Goal: Task Accomplishment & Management: Manage account settings

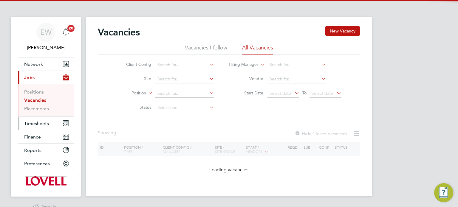
click at [39, 127] on button "Timesheets" at bounding box center [46, 123] width 56 height 13
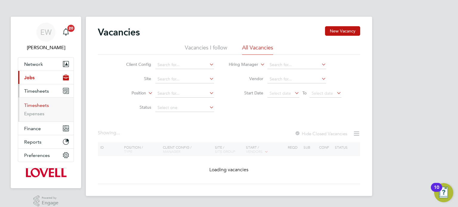
click at [36, 108] on link "Timesheets" at bounding box center [36, 106] width 25 height 6
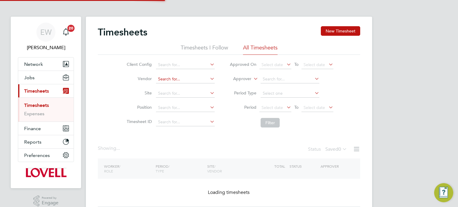
click at [174, 81] on input at bounding box center [185, 79] width 59 height 8
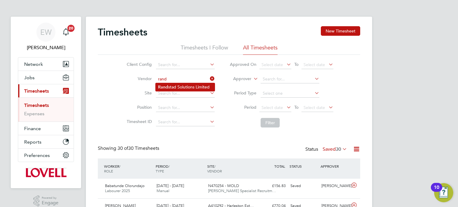
click at [185, 89] on li "Rand stad Solutions Limited" at bounding box center [185, 87] width 59 height 8
type input "Randstad Solutions Limited"
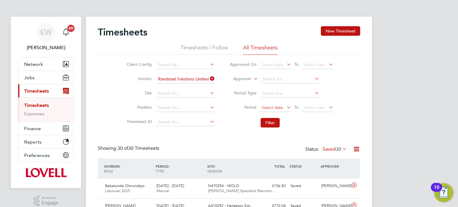
click at [270, 105] on span "Select date" at bounding box center [272, 107] width 21 height 5
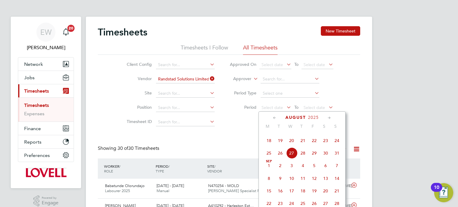
click at [325, 134] on span "16" at bounding box center [325, 128] width 11 height 11
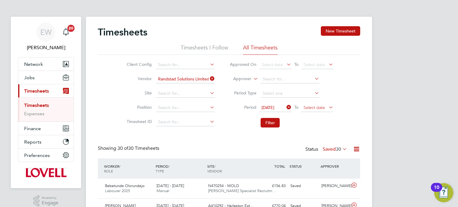
click at [317, 106] on span "Select date" at bounding box center [314, 107] width 21 height 5
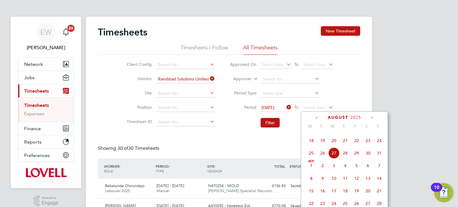
click at [361, 158] on div "Aug 1 2 3 4 5 6 7 8 9 10 11 12 13 14 15 16 17 18 19 20 21 22 23 24 25 26 27 28 …" at bounding box center [348, 128] width 88 height 63
click at [358, 147] on span "22" at bounding box center [356, 140] width 11 height 11
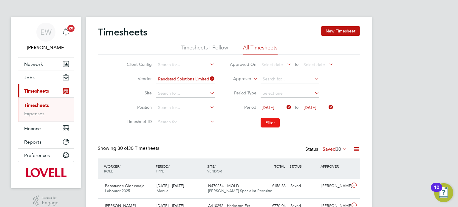
click at [267, 126] on button "Filter" at bounding box center [270, 123] width 19 height 10
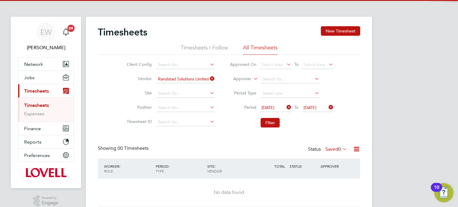
click at [332, 149] on label "Saved 0" at bounding box center [337, 150] width 22 height 6
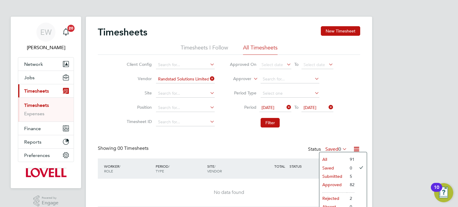
click at [333, 176] on li "Submitted" at bounding box center [333, 176] width 27 height 8
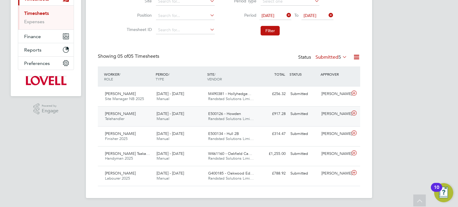
click at [334, 114] on div "Giles Burton" at bounding box center [334, 114] width 31 height 10
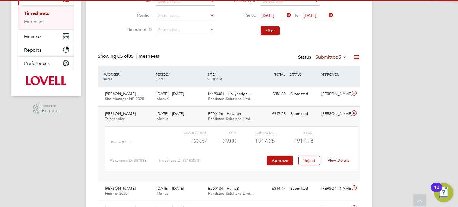
click at [336, 158] on link "View Details" at bounding box center [339, 160] width 22 height 5
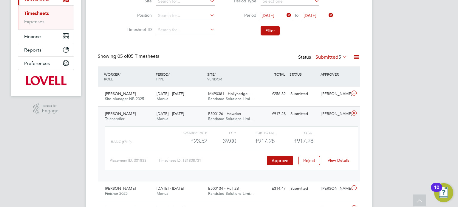
click at [325, 108] on div "Darren Knott Telehandler 16 - 22 Aug 2025 16 - 22 Aug 2025 Manual E500126 - How…" at bounding box center [229, 144] width 263 height 75
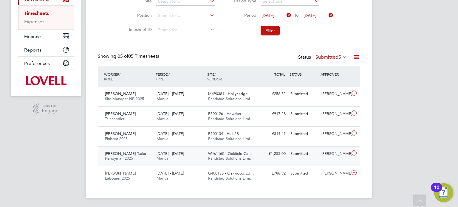
click at [337, 160] on div "Georgios Tsakalos Tsaka… Handyman 2025 16 - 22 Aug 2025 16 - 22 Aug 2025 Manual…" at bounding box center [229, 157] width 263 height 20
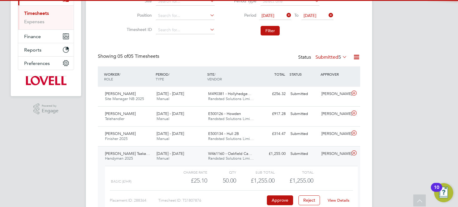
click at [341, 198] on link "View Details" at bounding box center [339, 200] width 22 height 5
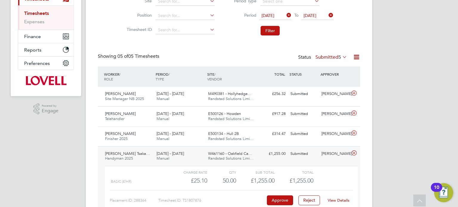
click at [331, 59] on label "Submitted 5" at bounding box center [332, 57] width 32 height 6
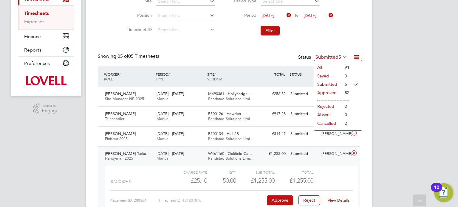
click at [298, 154] on div "Submitted" at bounding box center [303, 154] width 31 height 10
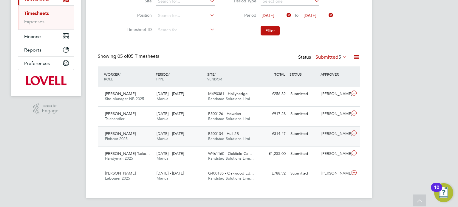
click at [312, 139] on div "Kieran Mcanerney Finisher 2025 16 - 22 Aug 2025 16 - 22 Aug 2025 Manual E500134…" at bounding box center [229, 137] width 263 height 20
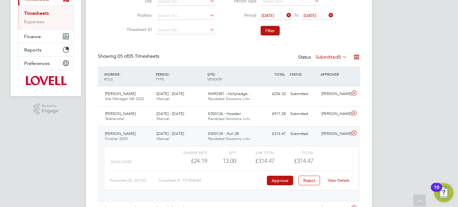
click at [339, 181] on link "View Details" at bounding box center [339, 180] width 22 height 5
click at [332, 139] on div "Chris Dungworth" at bounding box center [334, 134] width 31 height 10
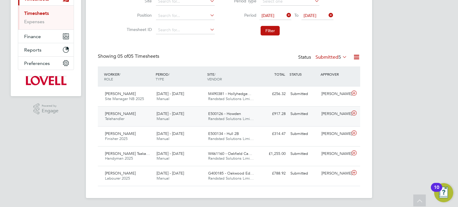
click at [333, 117] on div "Giles Burton" at bounding box center [334, 114] width 31 height 10
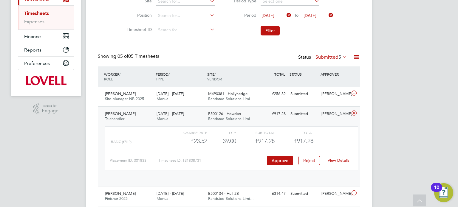
scroll to position [10, 58]
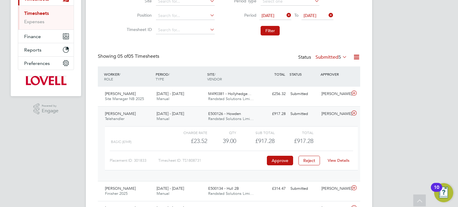
click at [342, 154] on div "Placement ID: 301833 Timesheet ID: TS1808731 Approve Reject View Details" at bounding box center [232, 158] width 244 height 15
click at [340, 159] on link "View Details" at bounding box center [339, 160] width 22 height 5
click at [333, 121] on div "Darren Knott Telehandler 16 - 22 Aug 2025 16 - 22 Aug 2025 Manual E500126 - How…" at bounding box center [229, 144] width 263 height 75
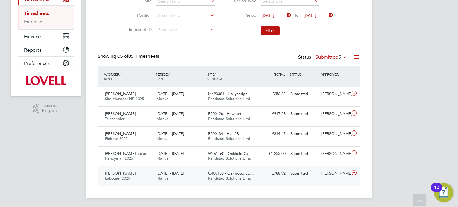
click at [326, 175] on div "David Todd" at bounding box center [334, 174] width 31 height 10
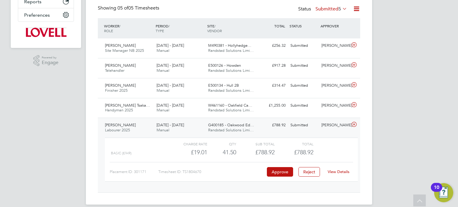
scroll to position [147, 0]
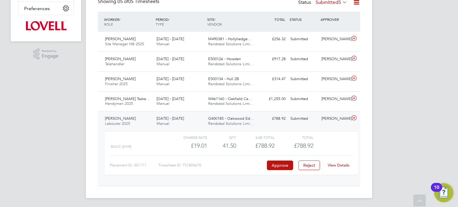
click at [342, 164] on link "View Details" at bounding box center [339, 165] width 22 height 5
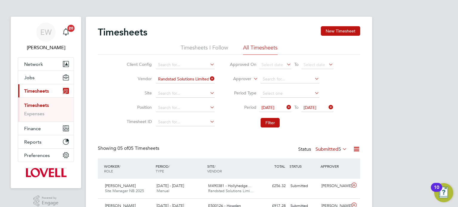
click at [209, 79] on icon at bounding box center [209, 79] width 0 height 8
click at [232, 76] on label "Approver" at bounding box center [238, 79] width 27 height 6
click at [228, 89] on li "Worker" at bounding box center [236, 86] width 29 height 8
click at [279, 80] on input at bounding box center [290, 79] width 59 height 8
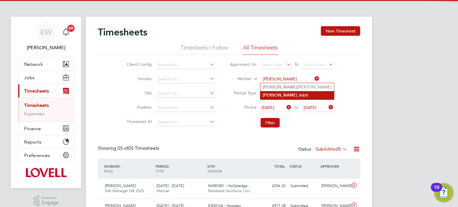
click at [284, 93] on li "John Ju bb" at bounding box center [298, 95] width 74 height 8
type input "John Jubb"
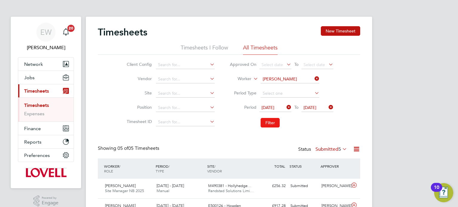
click at [269, 124] on button "Filter" at bounding box center [270, 123] width 19 height 10
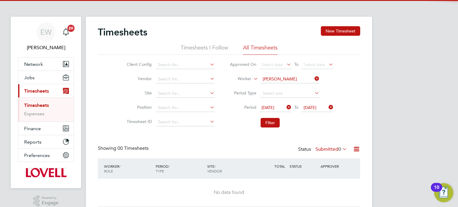
click at [286, 109] on icon at bounding box center [286, 107] width 0 height 8
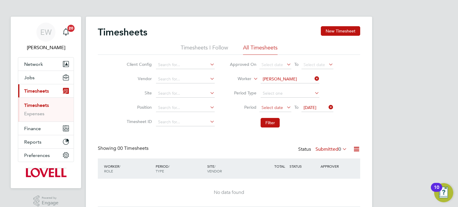
click at [277, 106] on span "Select date" at bounding box center [272, 107] width 21 height 5
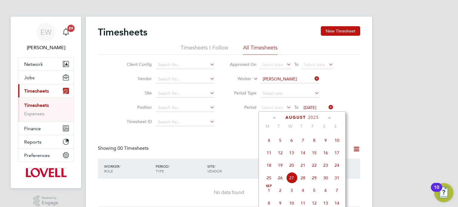
scroll to position [208, 0]
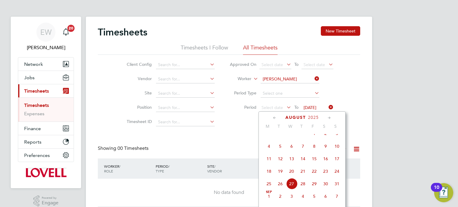
click at [327, 152] on span "9" at bounding box center [325, 146] width 11 height 11
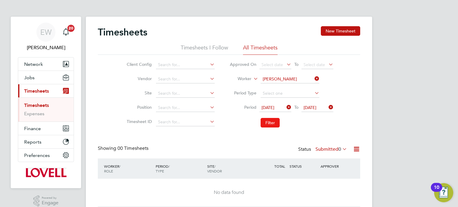
click at [270, 121] on button "Filter" at bounding box center [270, 123] width 19 height 10
click at [329, 149] on label "Submitted 0" at bounding box center [332, 150] width 32 height 6
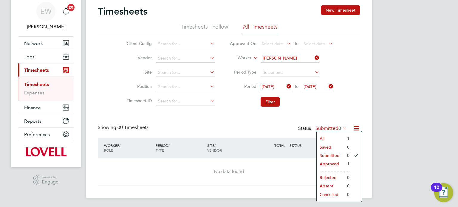
click at [330, 164] on li "Approved" at bounding box center [330, 164] width 27 height 8
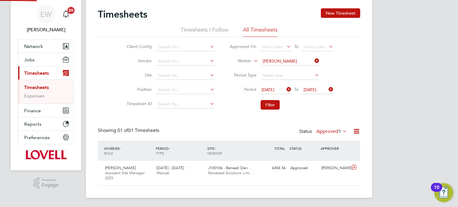
scroll to position [15, 52]
click at [301, 181] on div "John Jubb Assistant Site Manager 2025 9 - 15 Aug 2025 9 - 15 Aug 2025 Manual J1…" at bounding box center [229, 173] width 263 height 25
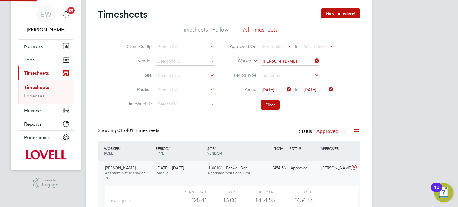
scroll to position [73, 0]
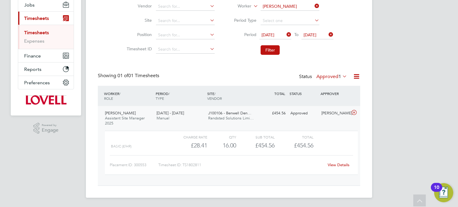
click at [343, 164] on link "View Details" at bounding box center [339, 165] width 22 height 5
click at [275, 35] on span "09 Aug 2025" at bounding box center [268, 34] width 13 height 5
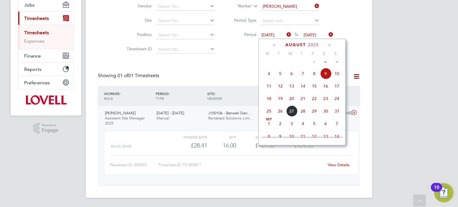
scroll to position [199, 0]
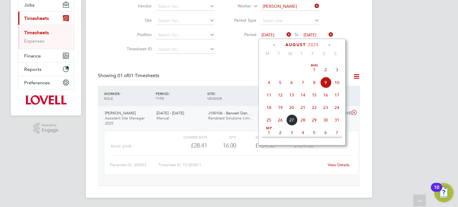
click at [325, 76] on span "2" at bounding box center [325, 69] width 11 height 11
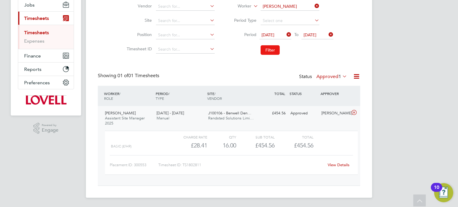
click at [272, 51] on button "Filter" at bounding box center [270, 50] width 19 height 10
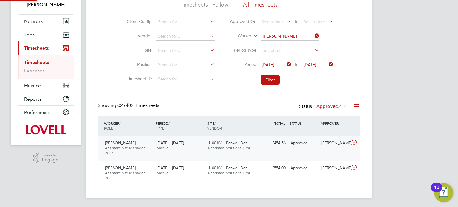
scroll to position [15, 52]
click at [324, 167] on div "Gary Tansey" at bounding box center [334, 169] width 31 height 10
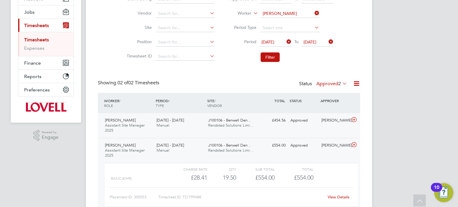
scroll to position [67, 0]
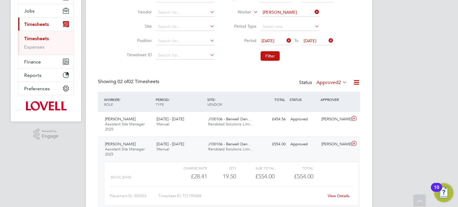
click at [341, 194] on link "View Details" at bounding box center [339, 196] width 22 height 5
click at [305, 118] on div "Approved" at bounding box center [303, 120] width 31 height 10
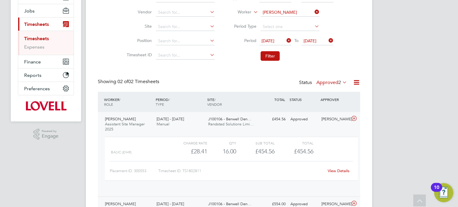
scroll to position [10, 58]
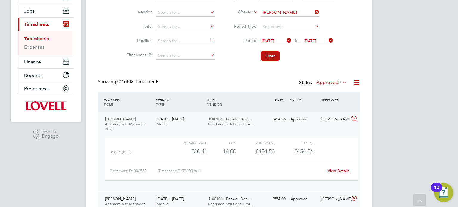
click at [343, 167] on div "View Details" at bounding box center [338, 172] width 29 height 10
click at [343, 171] on link "View Details" at bounding box center [339, 171] width 22 height 5
click at [275, 59] on button "Filter" at bounding box center [270, 56] width 19 height 10
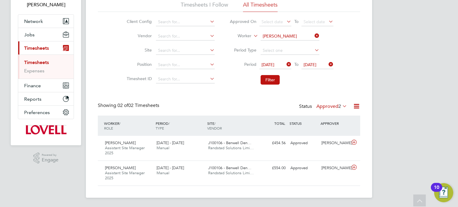
scroll to position [15, 52]
click at [303, 141] on div "Approved" at bounding box center [303, 143] width 31 height 10
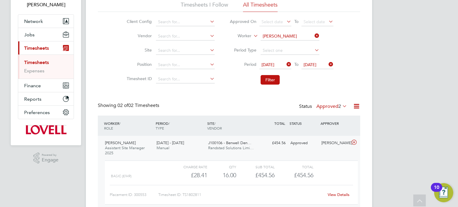
scroll to position [10, 58]
click at [306, 148] on div "John Jubb Assistant Site Manager 2025 9 - 15 Aug 2025 9 - 15 Aug 2025 Manual J1…" at bounding box center [229, 176] width 263 height 80
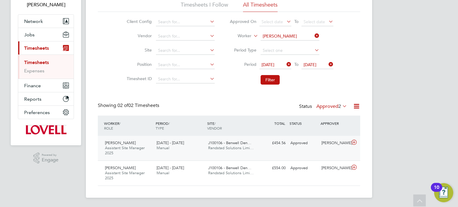
click at [325, 141] on div "Nick MacKinnon" at bounding box center [334, 143] width 31 height 10
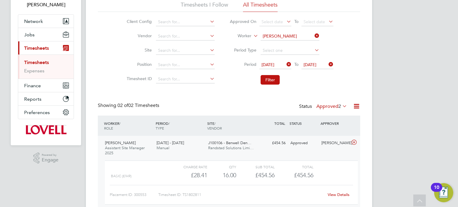
click at [336, 195] on link "View Details" at bounding box center [339, 194] width 22 height 5
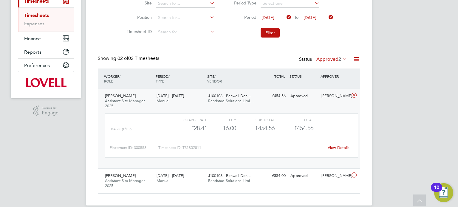
scroll to position [0, 0]
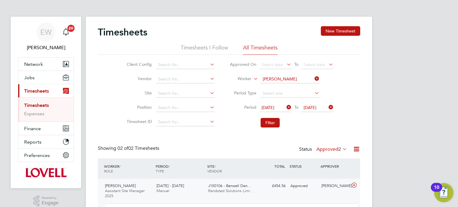
click at [314, 80] on icon at bounding box center [314, 79] width 0 height 8
click at [181, 91] on input at bounding box center [185, 94] width 59 height 8
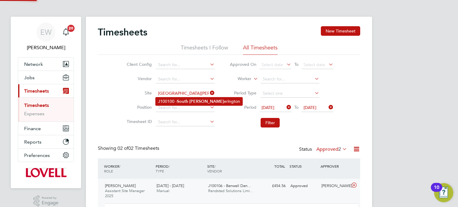
click at [191, 104] on li "J100100 - South Ott erington" at bounding box center [199, 102] width 87 height 8
type input "J100100 - South Otterington"
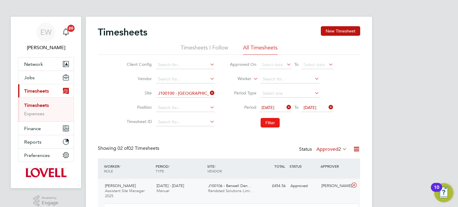
click at [265, 125] on button "Filter" at bounding box center [270, 123] width 19 height 10
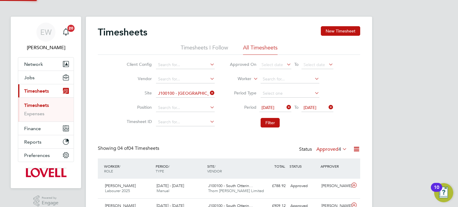
scroll to position [15, 52]
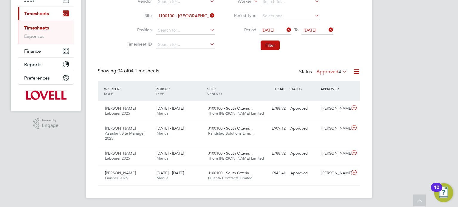
click at [209, 16] on icon at bounding box center [209, 15] width 0 height 8
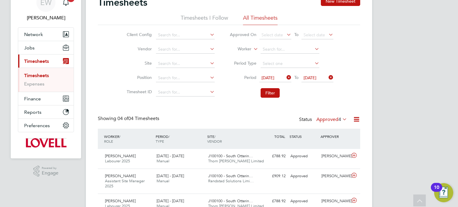
scroll to position [29, 0]
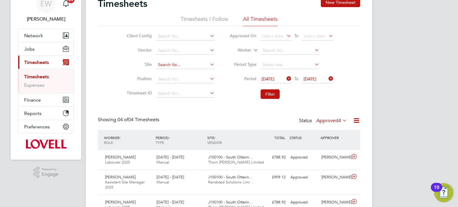
click at [169, 67] on input at bounding box center [185, 65] width 59 height 8
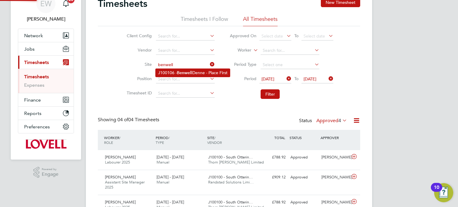
click at [178, 76] on li "J100106 - Benwell Denne - Place First" at bounding box center [193, 73] width 74 height 8
type input "J100106 - Benwell Denne - Place First"
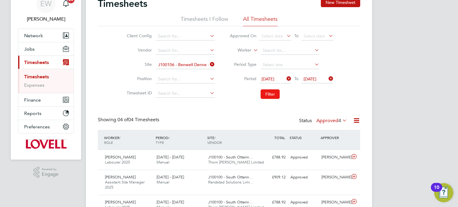
click at [271, 95] on button "Filter" at bounding box center [270, 95] width 19 height 10
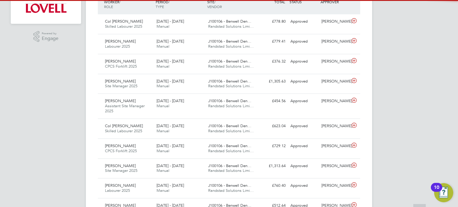
scroll to position [3, 3]
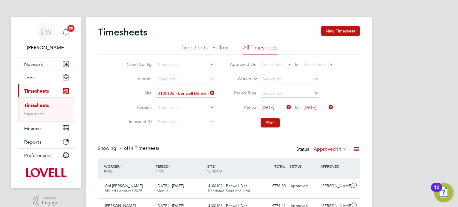
click at [274, 106] on span "02 Aug 2025" at bounding box center [268, 107] width 13 height 5
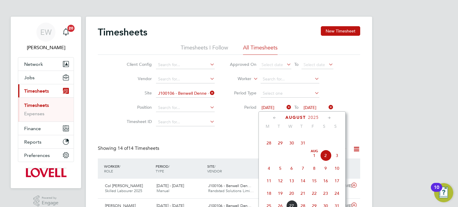
click at [360, 124] on div "Client Config Vendor Site J100106 - Benwell Denne - Place First Position Timesh…" at bounding box center [229, 93] width 263 height 76
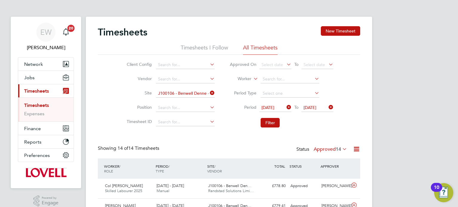
click at [317, 108] on span "22 Aug 2025" at bounding box center [310, 107] width 13 height 5
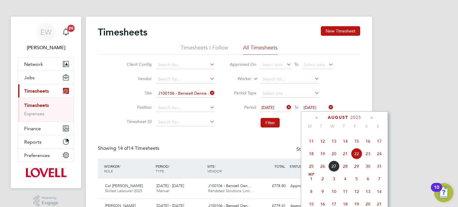
click at [356, 147] on span "15" at bounding box center [356, 141] width 11 height 11
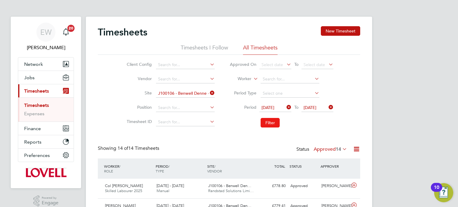
click at [266, 124] on button "Filter" at bounding box center [270, 123] width 19 height 10
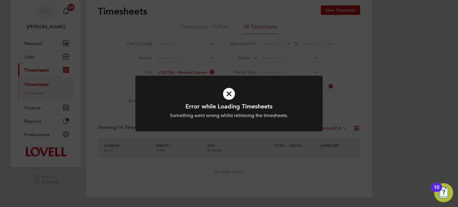
click at [362, 110] on div "Error while Loading Timesheets Something went wrong whilst retrieving the times…" at bounding box center [229, 103] width 458 height 207
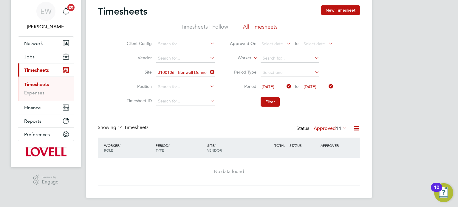
click at [209, 71] on icon at bounding box center [209, 72] width 0 height 8
click at [164, 56] on input at bounding box center [185, 58] width 59 height 8
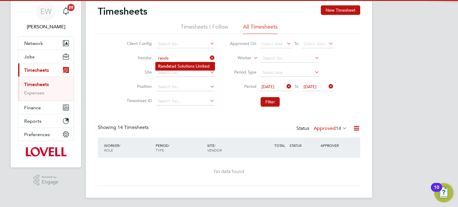
click at [183, 66] on li "[PERSON_NAME] Solutions Limited" at bounding box center [185, 66] width 59 height 8
type input "Randstad Solutions Limited"
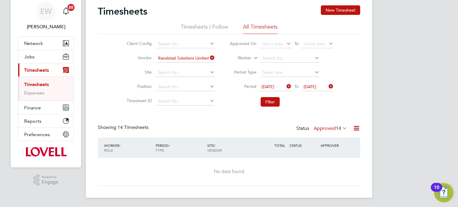
click at [275, 89] on span "02 Aug 2025" at bounding box center [268, 86] width 13 height 5
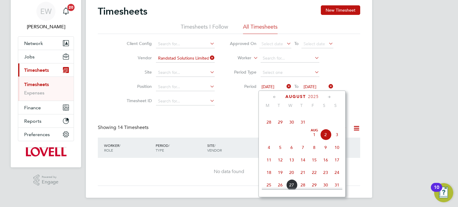
click at [325, 166] on span "16" at bounding box center [325, 160] width 11 height 11
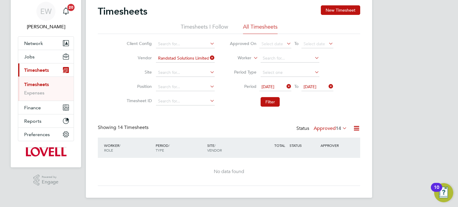
click at [315, 92] on li "Period 16 Aug 2025 To 16 Aug 2025" at bounding box center [281, 87] width 119 height 14
click at [316, 90] on span "[DATE]" at bounding box center [318, 87] width 32 height 8
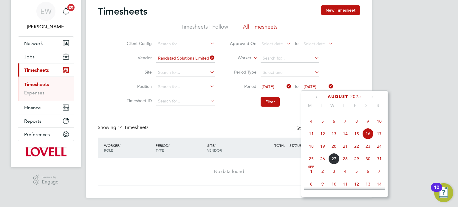
click at [355, 152] on span "22" at bounding box center [356, 146] width 11 height 11
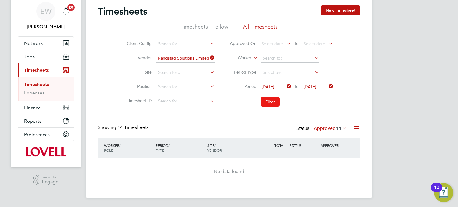
click at [261, 102] on button "Filter" at bounding box center [270, 102] width 19 height 10
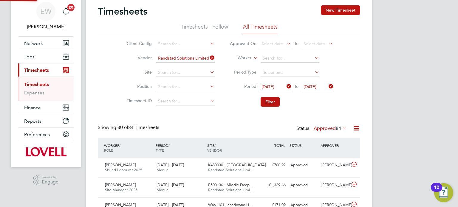
click at [326, 127] on label "Approved 84" at bounding box center [330, 129] width 33 height 6
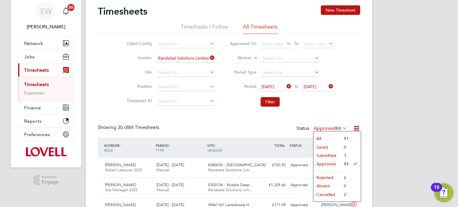
click at [331, 155] on li "Submitted" at bounding box center [327, 156] width 27 height 8
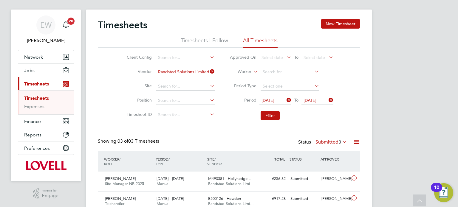
scroll to position [0, 0]
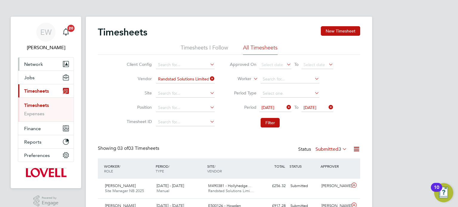
click at [35, 65] on span "Network" at bounding box center [33, 64] width 19 height 6
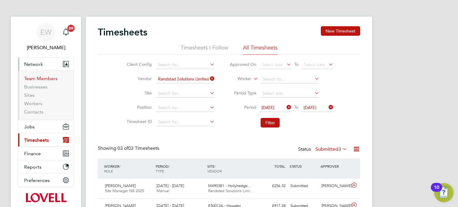
click at [49, 78] on link "Team Members" at bounding box center [40, 79] width 33 height 6
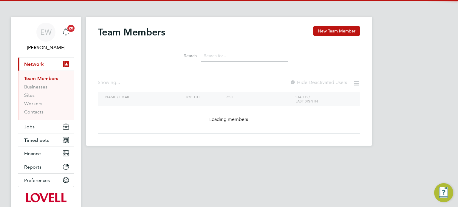
click at [241, 58] on input at bounding box center [244, 56] width 87 height 12
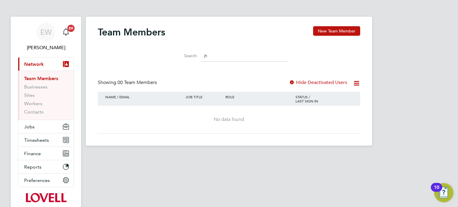
type input "j"
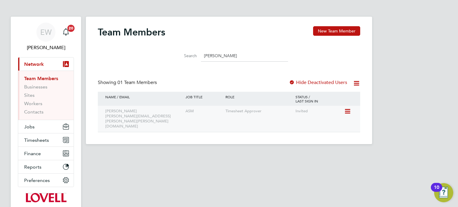
type input "john le"
click at [347, 113] on icon at bounding box center [347, 111] width 6 height 7
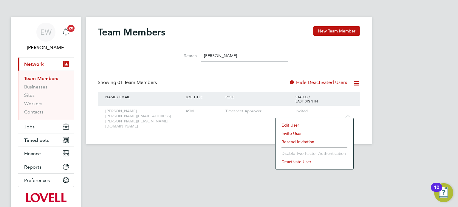
click at [295, 124] on li "Edit User" at bounding box center [315, 125] width 72 height 8
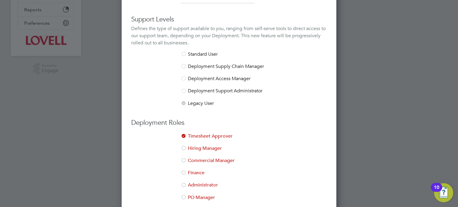
scroll to position [171, 0]
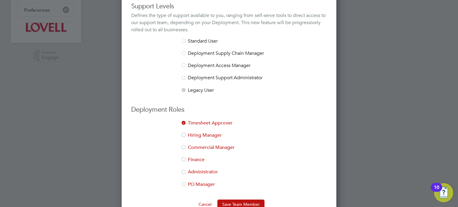
click at [198, 135] on li "Hiring Manager" at bounding box center [229, 139] width 196 height 12
click at [241, 202] on button "Save Team Member" at bounding box center [241, 205] width 47 height 10
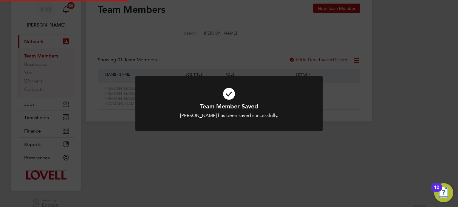
scroll to position [0, 0]
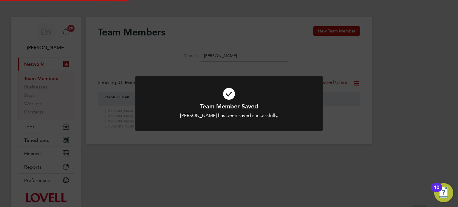
click at [367, 127] on div "Team Member Saved John Leadley has been saved successfully. Cancel Okay" at bounding box center [229, 103] width 458 height 207
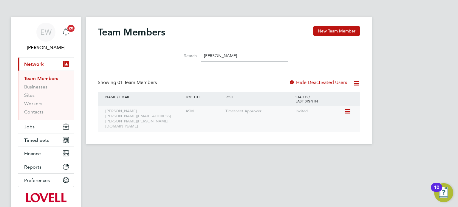
click at [346, 110] on icon at bounding box center [347, 111] width 6 height 7
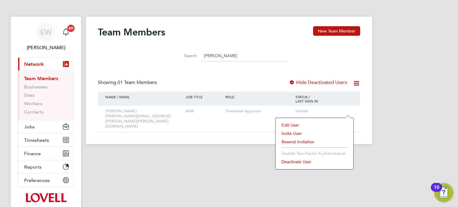
click at [295, 144] on li "Resend Invitation" at bounding box center [315, 142] width 72 height 8
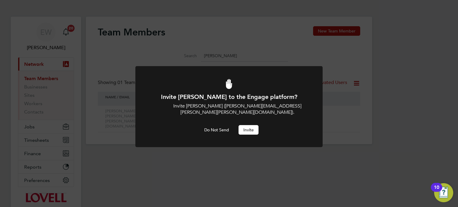
click at [246, 125] on button "Invite" at bounding box center [249, 130] width 20 height 10
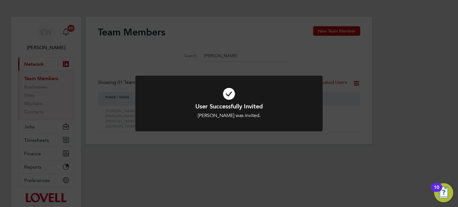
click at [124, 40] on div "User Successfully Invited John Leadley was invited. Cancel Okay" at bounding box center [229, 103] width 458 height 207
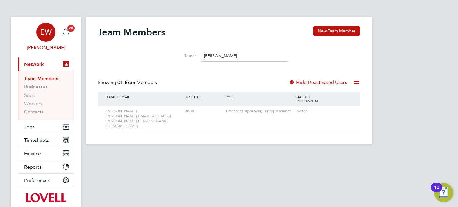
click at [53, 35] on div "EW" at bounding box center [45, 32] width 19 height 19
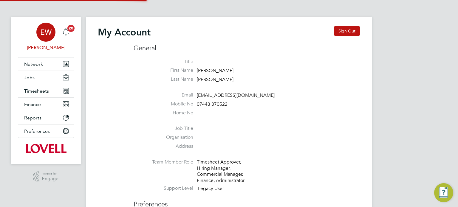
type input "labourdeskmslv@randstadcpe.com"
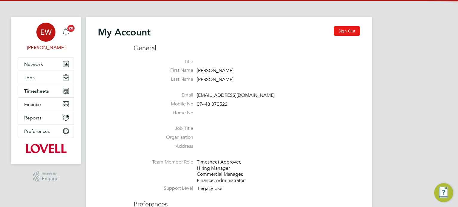
click at [356, 27] on button "Sign Out" at bounding box center [347, 31] width 27 height 10
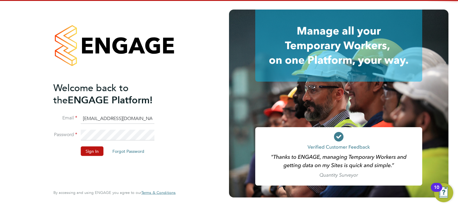
click at [137, 120] on input "labourdeskmslv@randstadcpe.com" at bounding box center [118, 118] width 74 height 11
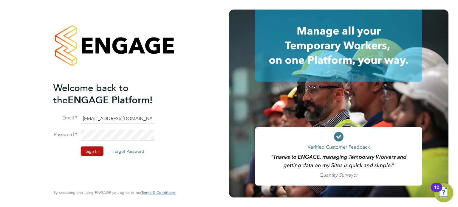
type input "cscportals@randstadcpe.com"
click at [87, 152] on button "Sign In" at bounding box center [92, 152] width 23 height 10
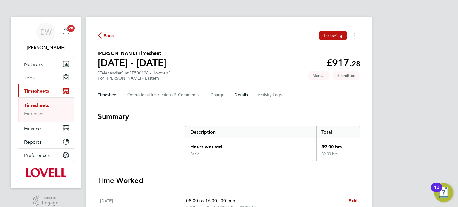
click at [235, 93] on button "Details" at bounding box center [242, 95] width 14 height 14
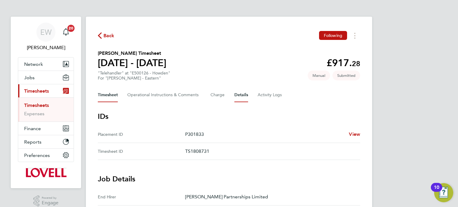
click at [110, 97] on button "Timesheet" at bounding box center [108, 95] width 20 height 14
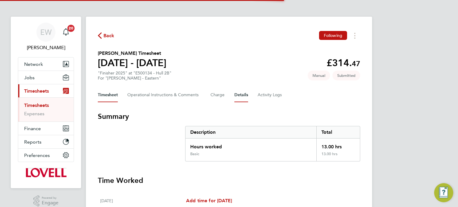
click at [238, 96] on button "Details" at bounding box center [242, 95] width 14 height 14
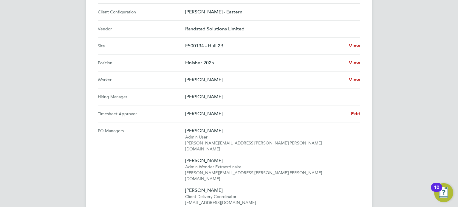
scroll to position [230, 0]
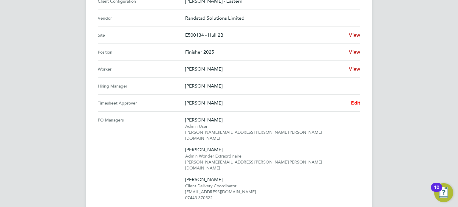
click at [354, 103] on span "Edit" at bounding box center [355, 103] width 9 height 6
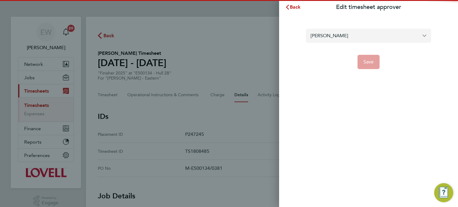
click at [341, 39] on input "[PERSON_NAME]" at bounding box center [368, 36] width 125 height 14
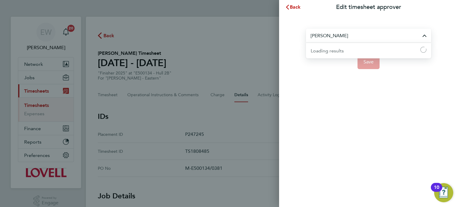
type input "e"
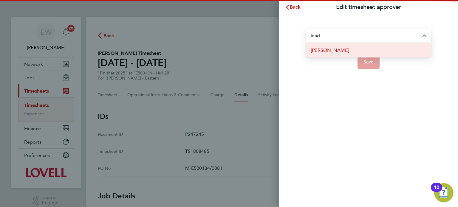
click at [344, 54] on li "[PERSON_NAME]" at bounding box center [368, 50] width 125 height 15
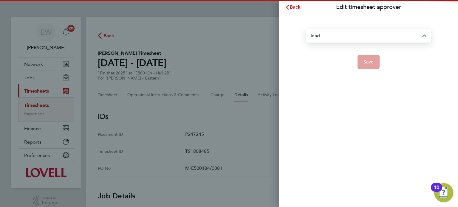
type input "[PERSON_NAME]"
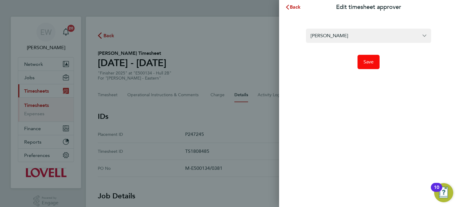
click at [368, 67] on button "Save" at bounding box center [369, 62] width 22 height 14
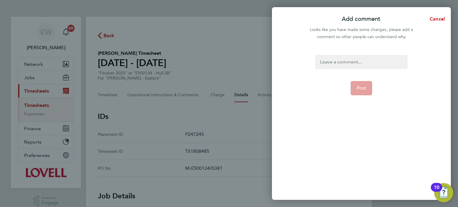
click at [368, 67] on div at bounding box center [361, 62] width 92 height 14
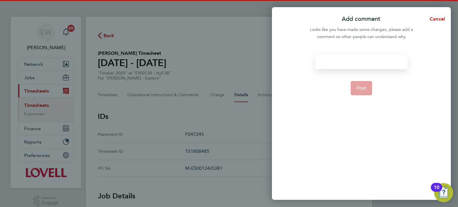
click at [368, 67] on div at bounding box center [361, 62] width 92 height 14
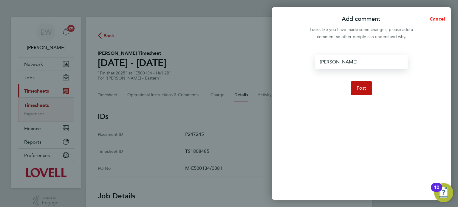
click at [439, 21] on span "Cancel" at bounding box center [436, 19] width 17 height 6
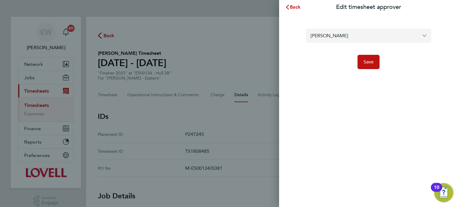
click at [354, 33] on input "John Leadley" at bounding box center [368, 36] width 125 height 14
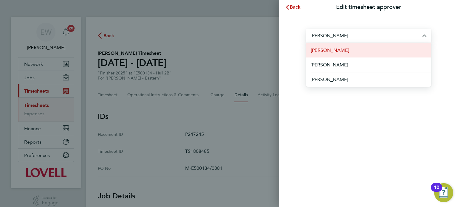
click at [350, 54] on li "Andrew Gill" at bounding box center [368, 50] width 125 height 15
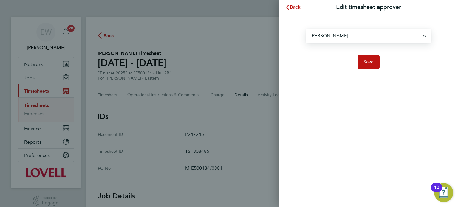
type input "Andrew Gill"
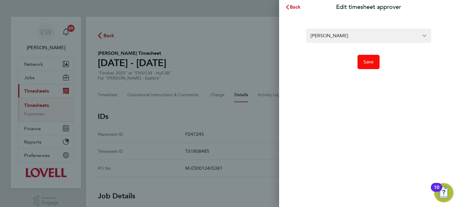
click at [362, 61] on button "Save" at bounding box center [369, 62] width 22 height 14
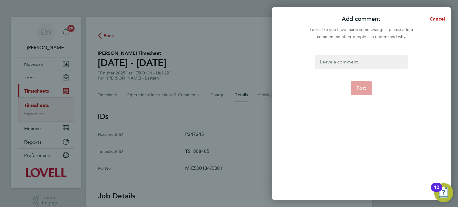
click at [362, 61] on div at bounding box center [361, 62] width 92 height 14
click at [355, 91] on button "Post" at bounding box center [362, 88] width 22 height 14
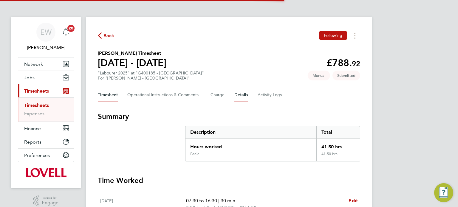
click at [241, 90] on button "Details" at bounding box center [242, 95] width 14 height 14
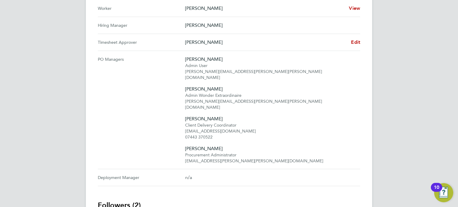
scroll to position [293, 0]
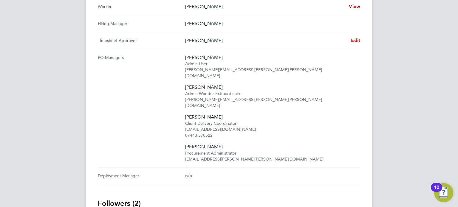
click at [355, 38] on span "Edit" at bounding box center [355, 41] width 9 height 6
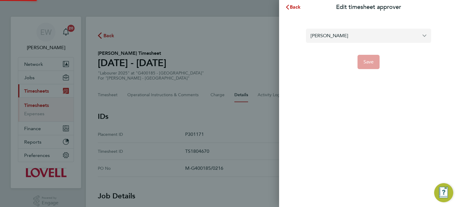
click at [340, 32] on input "David Todd" at bounding box center [368, 36] width 125 height 14
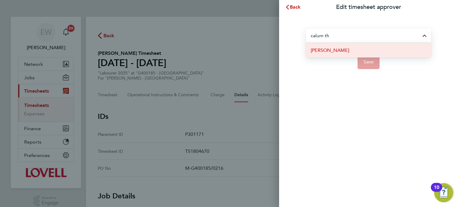
click at [346, 51] on li "Calum Thomson" at bounding box center [368, 50] width 125 height 15
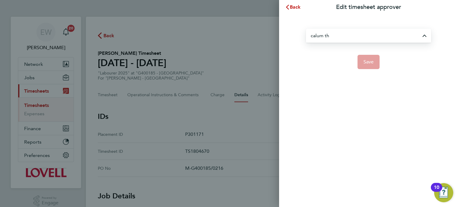
type input "Calum Thomson"
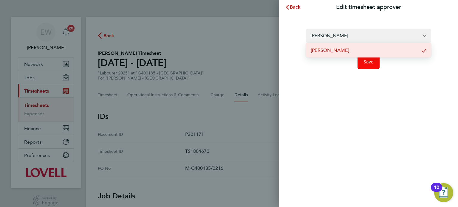
click at [363, 61] on button "Save" at bounding box center [369, 62] width 22 height 14
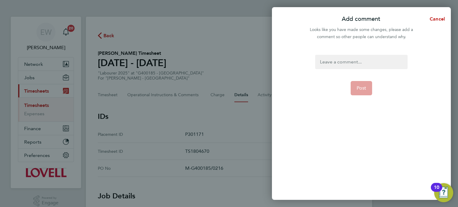
click at [363, 61] on div at bounding box center [361, 62] width 92 height 14
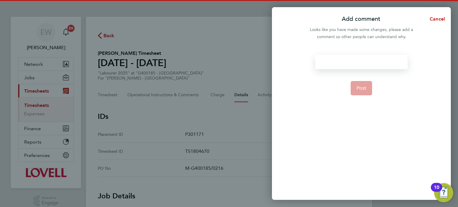
click at [363, 61] on div at bounding box center [361, 62] width 92 height 14
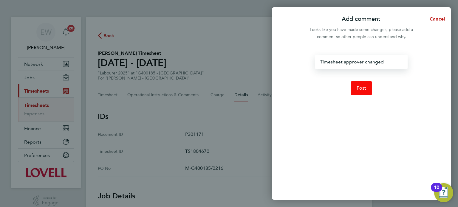
click at [368, 82] on button "Post" at bounding box center [362, 88] width 22 height 14
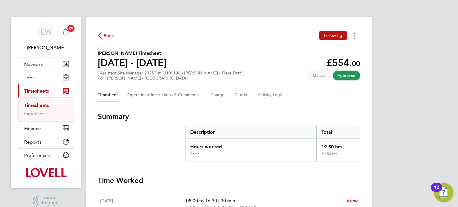
click at [355, 38] on circle "Timesheets Menu" at bounding box center [355, 38] width 1 height 1
click at [316, 52] on link "Download timesheet" at bounding box center [325, 49] width 72 height 12
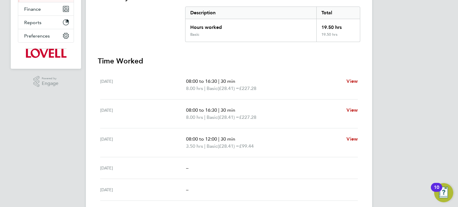
scroll to position [120, 0]
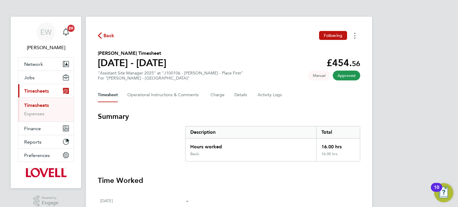
click at [355, 35] on icon "Timesheets Menu" at bounding box center [355, 36] width 1 height 6
click at [300, 50] on link "Download timesheet" at bounding box center [325, 49] width 72 height 12
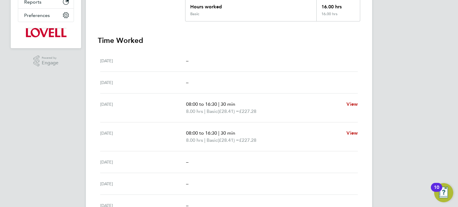
scroll to position [141, 0]
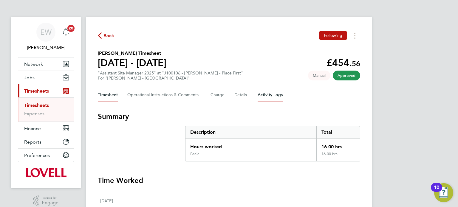
click at [275, 93] on Logs-tab "Activity Logs" at bounding box center [270, 95] width 25 height 14
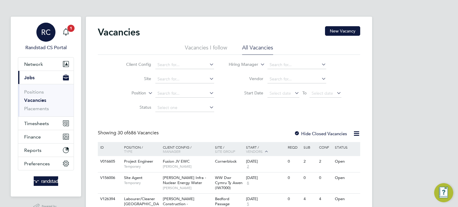
click at [43, 44] on span "Randstad CS Portal" at bounding box center [46, 47] width 56 height 7
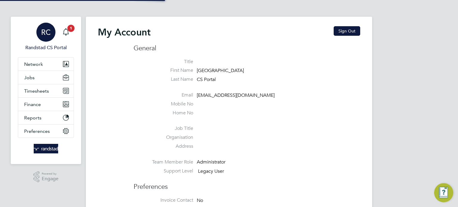
type input "cscportals@randstadcpe.com"
click at [354, 30] on button "Sign Out" at bounding box center [347, 31] width 27 height 10
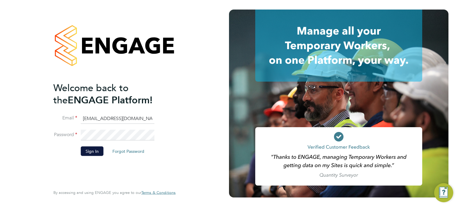
click at [130, 117] on input "cscportals@randstadcpe.com" at bounding box center [118, 118] width 74 height 11
type input "[EMAIL_ADDRESS][DOMAIN_NAME]"
click at [90, 148] on button "Sign In" at bounding box center [92, 152] width 23 height 10
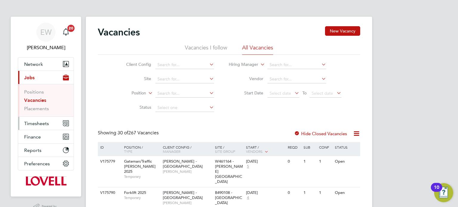
click at [44, 122] on span "Timesheets" at bounding box center [36, 124] width 25 height 6
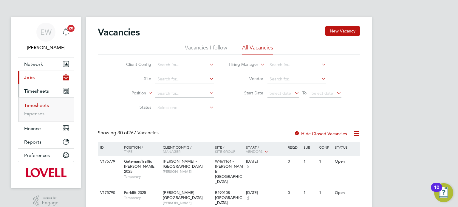
click at [39, 105] on link "Timesheets" at bounding box center [36, 106] width 25 height 6
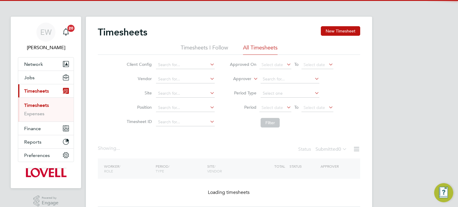
click at [243, 80] on label "Approver" at bounding box center [238, 79] width 27 height 6
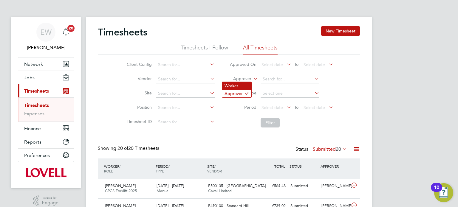
click at [238, 82] on li "Worker" at bounding box center [236, 86] width 29 height 8
click at [272, 77] on input at bounding box center [290, 79] width 59 height 8
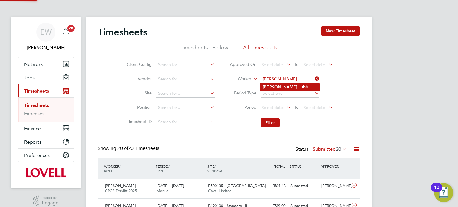
click at [282, 85] on li "John Jub b" at bounding box center [290, 87] width 59 height 8
type input "John Jubb"
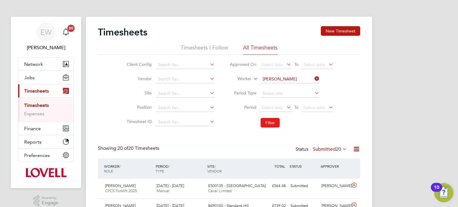
click at [270, 121] on button "Filter" at bounding box center [270, 123] width 19 height 10
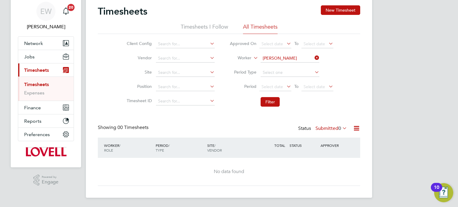
click at [321, 130] on label "Submitted 0" at bounding box center [332, 129] width 32 height 6
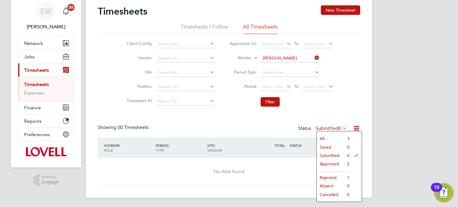
click at [333, 165] on li "Approved" at bounding box center [330, 164] width 27 height 8
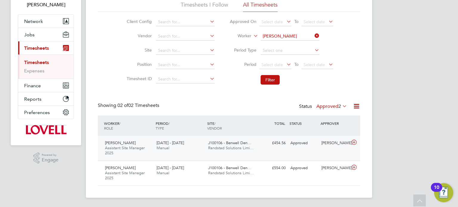
click at [310, 149] on div "John Jubb Assistant Site Manager 2025 9 - 15 Aug 2025 9 - 15 Aug 2025 Manual J1…" at bounding box center [229, 148] width 263 height 25
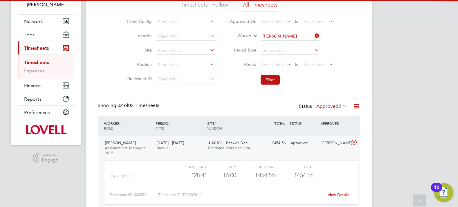
click at [337, 196] on link "View Details" at bounding box center [339, 194] width 22 height 5
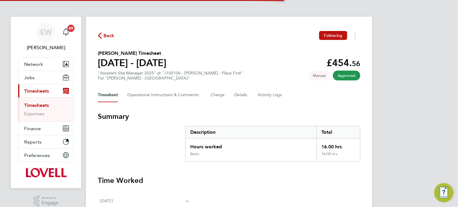
scroll to position [201, 0]
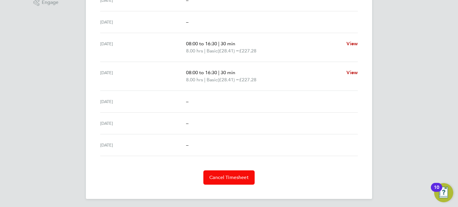
click at [234, 177] on span "Cancel Timesheet" at bounding box center [228, 178] width 39 height 6
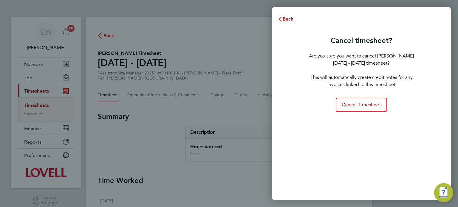
click at [365, 97] on div "Cancel timesheet? Are you sure you want to cancel John Jubb's 09 - 15 Aug 2025 …" at bounding box center [361, 72] width 105 height 79
click at [365, 101] on button "Cancel Timesheet" at bounding box center [361, 105] width 51 height 14
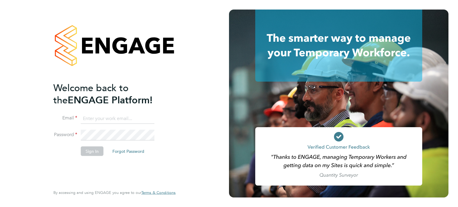
type input "[EMAIL_ADDRESS][DOMAIN_NAME]"
click at [86, 153] on button "Sign In" at bounding box center [92, 152] width 23 height 10
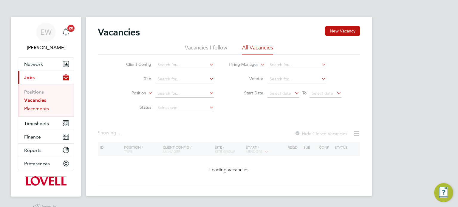
click at [41, 110] on link "Placements" at bounding box center [36, 109] width 25 height 6
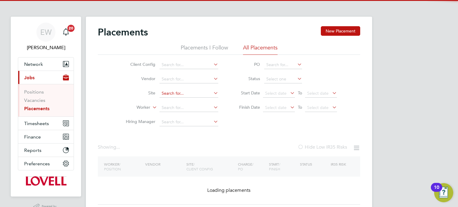
click at [171, 94] on input at bounding box center [189, 94] width 59 height 8
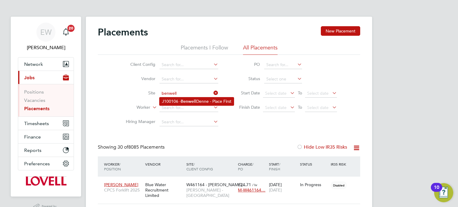
click at [184, 98] on li "J100106 - Benwell Denne - Place First" at bounding box center [197, 102] width 74 height 8
type input "J100106 - Benwell Denne - Place First"
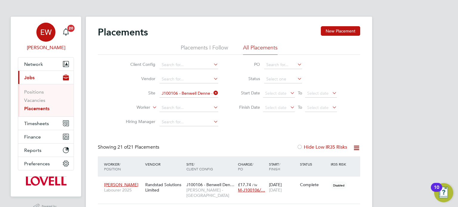
click at [49, 29] on span "EW" at bounding box center [45, 32] width 11 height 8
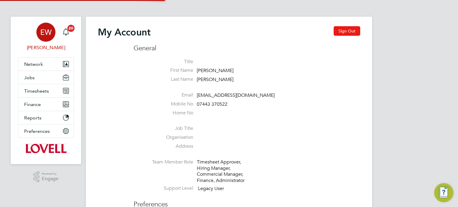
type input "[EMAIL_ADDRESS][DOMAIN_NAME]"
click at [354, 34] on button "Sign Out" at bounding box center [347, 31] width 27 height 10
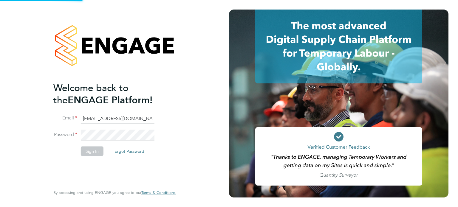
click at [121, 115] on input "labourdeskmslv@randstadcpe.com" at bounding box center [118, 118] width 74 height 11
type input "[EMAIL_ADDRESS][DOMAIN_NAME]"
click at [94, 149] on button "Sign In" at bounding box center [92, 152] width 23 height 10
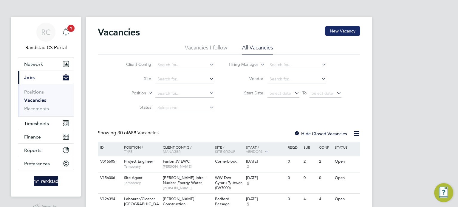
click at [352, 30] on button "New Vacancy" at bounding box center [342, 31] width 35 height 10
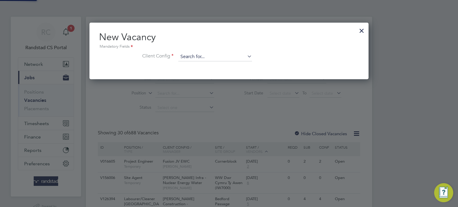
scroll to position [56, 280]
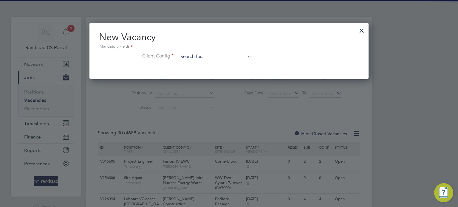
click at [207, 54] on input at bounding box center [215, 57] width 74 height 9
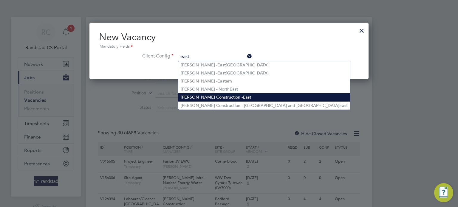
click at [222, 97] on li "[PERSON_NAME] Construction - East" at bounding box center [264, 97] width 172 height 8
type input "[PERSON_NAME] Construction - East"
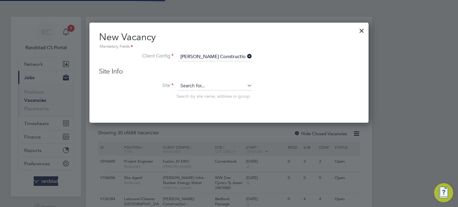
click at [201, 88] on input at bounding box center [215, 86] width 74 height 9
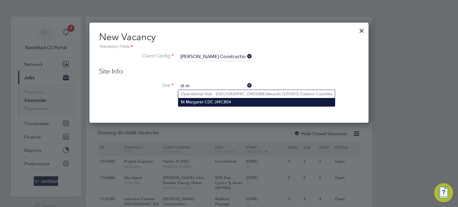
click at [211, 100] on li "St M argaret CDC (49CB04" at bounding box center [256, 102] width 157 height 8
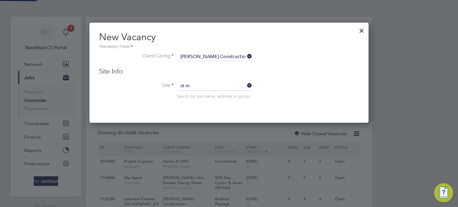
type input "St [PERSON_NAME] CDC (49CB04"
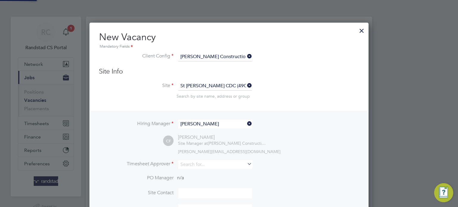
scroll to position [248, 280]
click at [196, 164] on input at bounding box center [215, 165] width 74 height 9
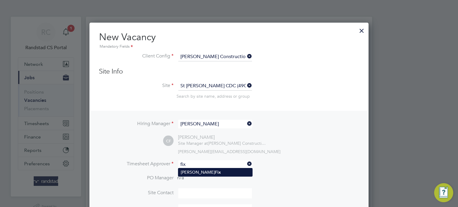
click at [201, 174] on li "[PERSON_NAME]" at bounding box center [215, 173] width 74 height 8
type input "[PERSON_NAME]"
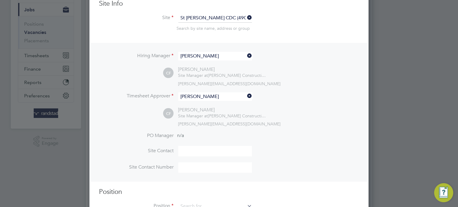
scroll to position [75, 0]
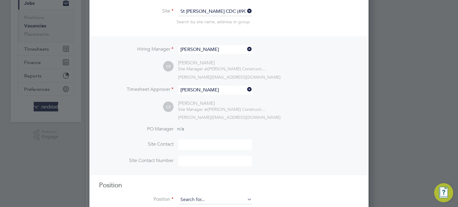
click at [195, 198] on input at bounding box center [215, 200] width 74 height 9
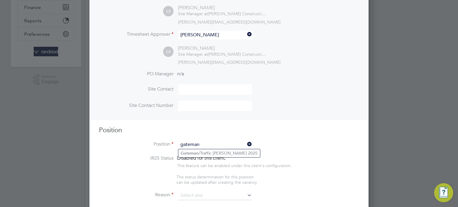
scroll to position [135, 0]
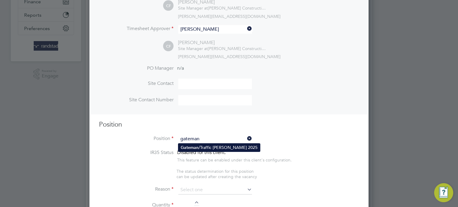
click at [221, 149] on li "Gateman /Traffic [PERSON_NAME] 2025" at bounding box center [219, 148] width 82 height 8
type input "Gateman/Traffic [PERSON_NAME] 2025"
type textarea "Duties as general labourer, but will control access to site and sign vehicles i…"
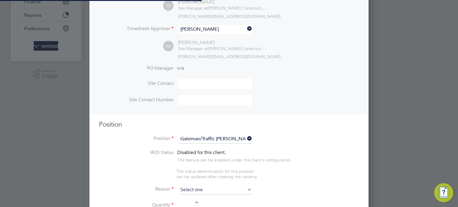
scroll to position [18, 31]
click at [194, 190] on input at bounding box center [215, 190] width 74 height 9
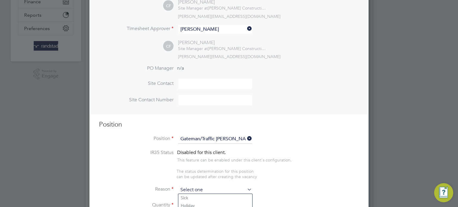
scroll to position [0, 0]
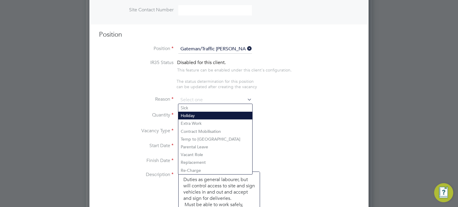
click at [189, 114] on li "Holiday" at bounding box center [215, 116] width 74 height 8
type input "Holiday"
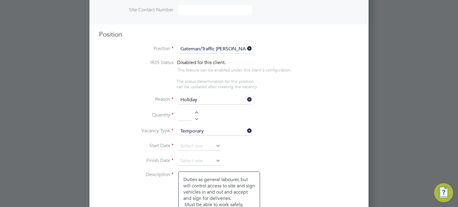
click at [191, 114] on input at bounding box center [185, 116] width 14 height 11
click at [195, 119] on div at bounding box center [196, 118] width 5 height 4
type input "1"
click at [184, 142] on input at bounding box center [199, 146] width 42 height 9
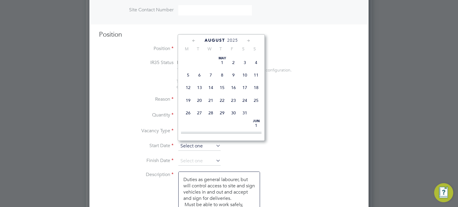
scroll to position [238, 0]
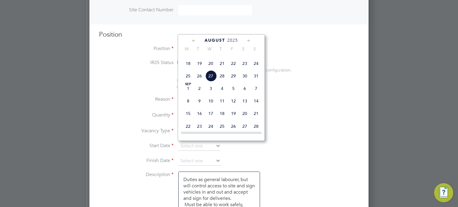
click at [235, 82] on span "29" at bounding box center [233, 75] width 11 height 11
type input "[DATE]"
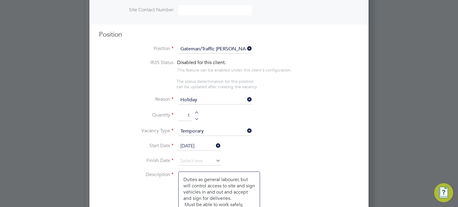
click at [189, 166] on li "Finish Date" at bounding box center [229, 164] width 260 height 15
click at [191, 163] on input at bounding box center [199, 161] width 42 height 9
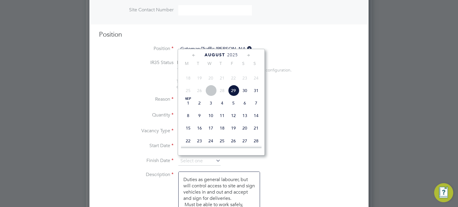
click at [232, 109] on span "5" at bounding box center [233, 103] width 11 height 11
type input "[DATE]"
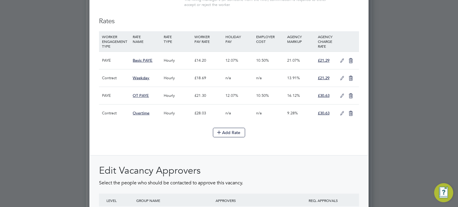
scroll to position [744, 0]
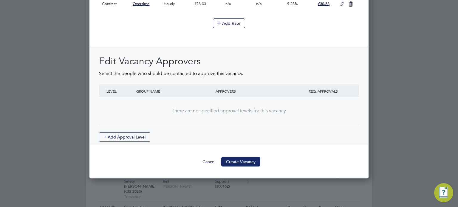
click at [247, 159] on button "Create Vacancy" at bounding box center [240, 162] width 39 height 10
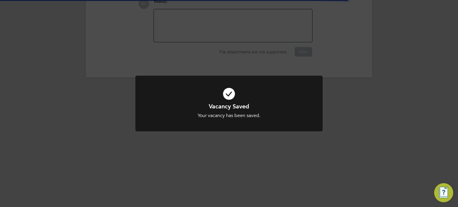
click at [402, 118] on div "Vacancy Saved Your vacancy has been saved. Cancel Okay" at bounding box center [229, 103] width 458 height 207
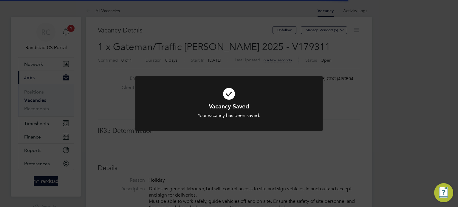
scroll to position [18, 42]
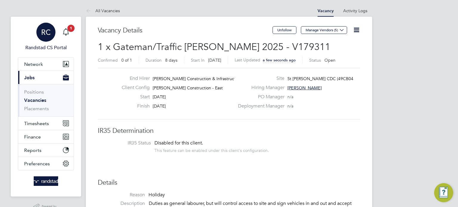
click at [53, 27] on div "RC" at bounding box center [45, 32] width 19 height 19
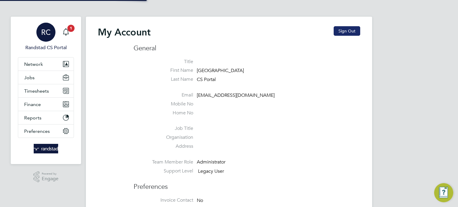
type input "cscportals@randstadcpe.com"
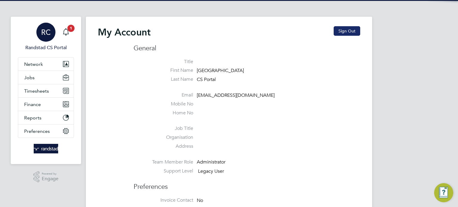
click at [356, 31] on button "Sign Out" at bounding box center [347, 31] width 27 height 10
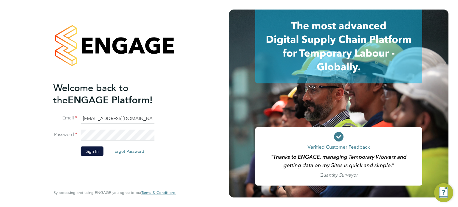
click at [123, 117] on input "cscportals@randstadcpe.com" at bounding box center [118, 118] width 74 height 11
type input "labourdeskmslv@randstadcpe.com"
click at [91, 147] on button "Sign In" at bounding box center [92, 152] width 23 height 10
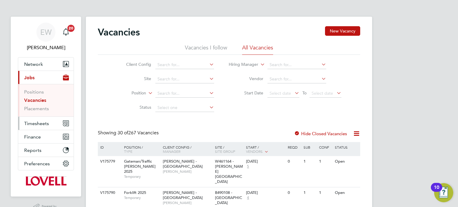
click at [36, 120] on button "Timesheets" at bounding box center [46, 123] width 56 height 13
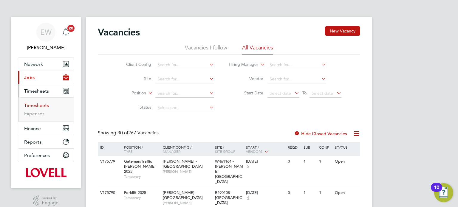
click at [39, 104] on link "Timesheets" at bounding box center [36, 106] width 25 height 6
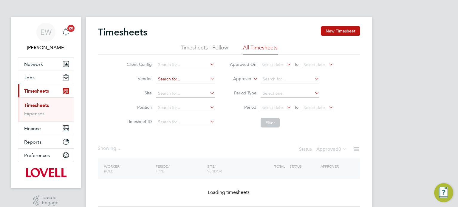
click at [170, 82] on input at bounding box center [185, 79] width 59 height 8
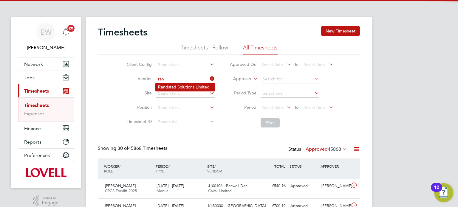
click at [170, 88] on li "Ran dstad Solutions Limited" at bounding box center [185, 87] width 59 height 8
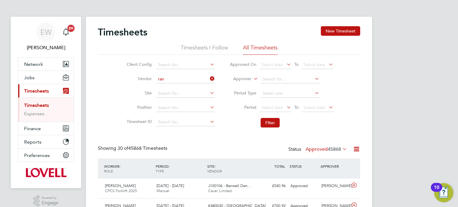
type input "Randstad Solutions Limited"
click at [272, 106] on span "Select date" at bounding box center [272, 107] width 21 height 5
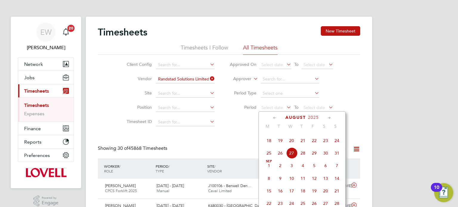
click at [329, 134] on span "16" at bounding box center [325, 128] width 11 height 11
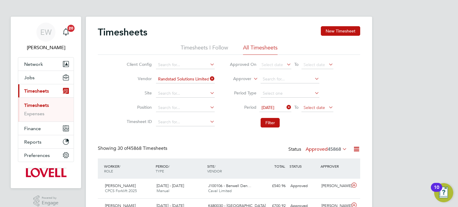
click at [316, 106] on span "Select date" at bounding box center [314, 107] width 21 height 5
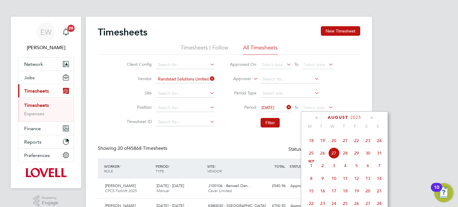
click at [358, 147] on span "22" at bounding box center [356, 140] width 11 height 11
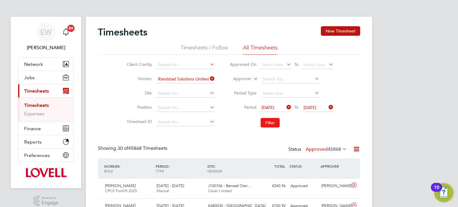
click at [273, 121] on button "Filter" at bounding box center [270, 123] width 19 height 10
click at [327, 151] on label "Approved 84" at bounding box center [330, 150] width 33 height 6
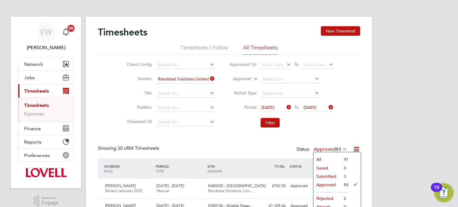
click at [324, 175] on li "Submitted" at bounding box center [327, 176] width 27 height 8
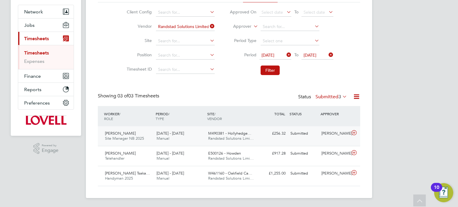
click at [338, 130] on div "Ryan O'Connor" at bounding box center [334, 134] width 31 height 10
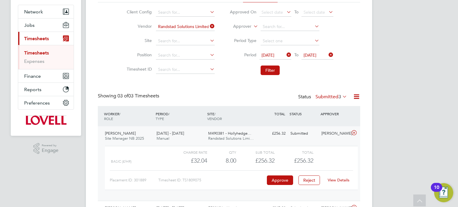
click at [338, 183] on div "View Details" at bounding box center [338, 181] width 29 height 10
click at [341, 179] on link "View Details" at bounding box center [339, 180] width 22 height 5
click at [302, 132] on div "Submitted" at bounding box center [303, 134] width 31 height 10
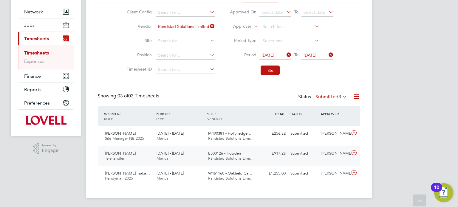
click at [315, 149] on div "Submitted" at bounding box center [303, 154] width 31 height 10
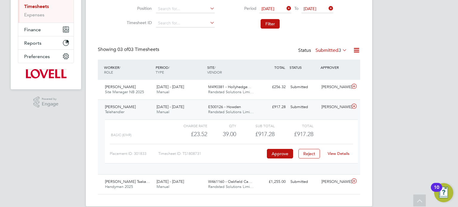
click at [331, 151] on link "View Details" at bounding box center [339, 153] width 22 height 5
click at [330, 106] on div "Giles Burton" at bounding box center [334, 107] width 31 height 10
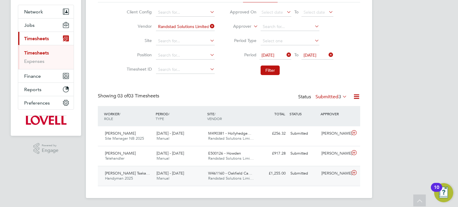
click at [330, 177] on div "Neil Palmer" at bounding box center [334, 174] width 31 height 10
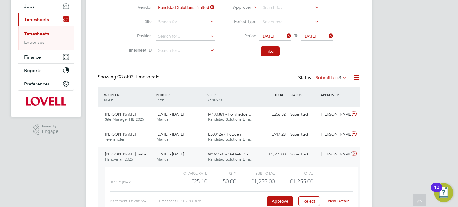
click at [337, 201] on link "View Details" at bounding box center [339, 201] width 22 height 5
click at [333, 79] on label "Submitted 3" at bounding box center [332, 78] width 32 height 6
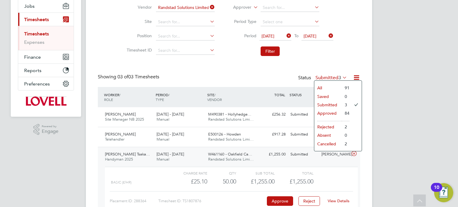
click at [332, 66] on div "Timesheets New Timesheet Timesheets I Follow All Timesheets Client Config Vendo…" at bounding box center [229, 89] width 263 height 268
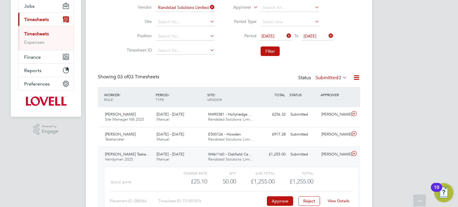
click at [209, 5] on icon at bounding box center [209, 7] width 0 height 8
click at [178, 7] on input at bounding box center [185, 8] width 59 height 8
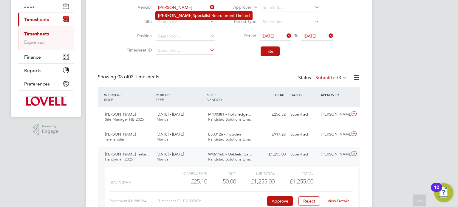
click at [184, 14] on li "[PERSON_NAME] Specialist Recruitment Limited" at bounding box center [204, 16] width 97 height 8
type input "[PERSON_NAME] Specialist Recruitment Limited"
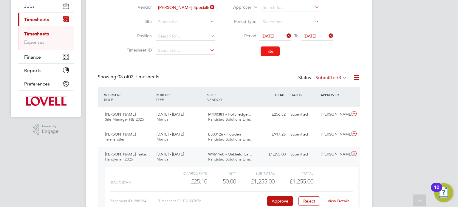
click at [266, 52] on button "Filter" at bounding box center [270, 52] width 19 height 10
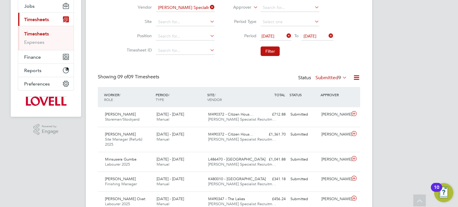
click at [329, 79] on label "Submitted 9" at bounding box center [332, 78] width 32 height 6
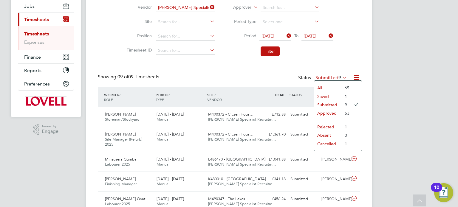
click at [209, 4] on icon at bounding box center [209, 7] width 0 height 8
click at [183, 10] on input at bounding box center [185, 8] width 59 height 8
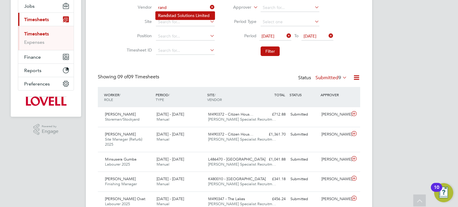
click at [191, 16] on li "Rand stad Solutions Limited" at bounding box center [185, 16] width 59 height 8
type input "Randstad Solutions Limited"
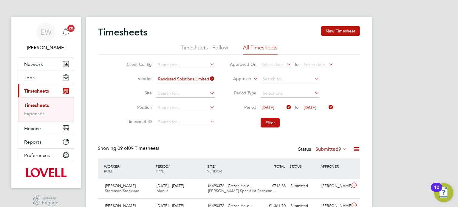
click at [209, 79] on icon at bounding box center [209, 79] width 0 height 8
click at [267, 126] on button "Filter" at bounding box center [270, 123] width 19 height 10
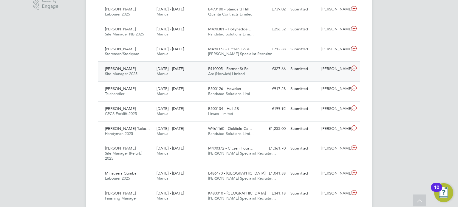
click at [330, 70] on div "Graeme Simpson" at bounding box center [334, 69] width 31 height 10
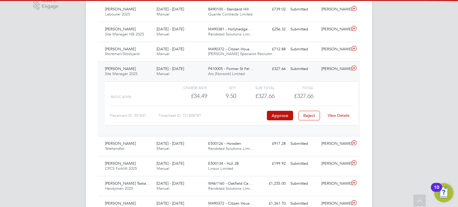
click at [341, 111] on div "View Details" at bounding box center [338, 116] width 29 height 10
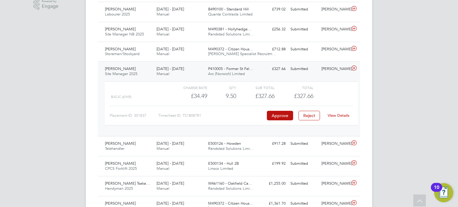
click at [338, 112] on div "View Details" at bounding box center [338, 116] width 29 height 10
click at [336, 115] on link "View Details" at bounding box center [339, 115] width 22 height 5
click at [309, 77] on div "Mark Owen Site Manager 2025 16 - 22 Aug 2025 16 - 22 Aug 2025 Manual P410005 - …" at bounding box center [229, 98] width 263 height 75
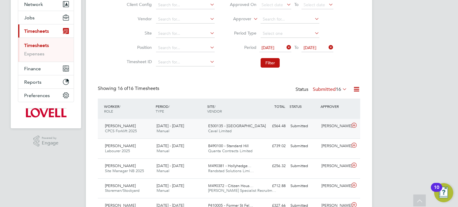
click at [338, 131] on div "Joseph Robinson CPCS Forklift 2025 16 - 22 Aug 2025 16 - 22 Aug 2025 Manual E50…" at bounding box center [229, 129] width 263 height 20
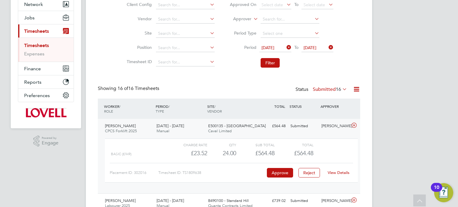
click at [337, 176] on div "View Details" at bounding box center [338, 173] width 29 height 10
click at [340, 174] on link "View Details" at bounding box center [339, 172] width 22 height 5
click at [306, 127] on div "Submitted" at bounding box center [303, 126] width 31 height 10
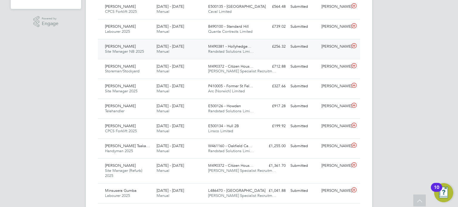
click at [335, 48] on div "Ryan O'Connor" at bounding box center [334, 47] width 31 height 10
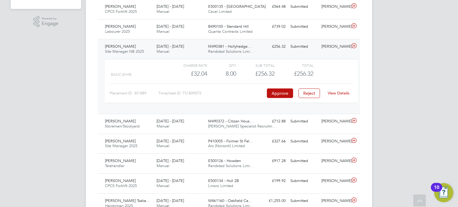
click at [334, 93] on link "View Details" at bounding box center [339, 93] width 22 height 5
click at [340, 51] on div "Ryan O'Connor" at bounding box center [334, 47] width 31 height 10
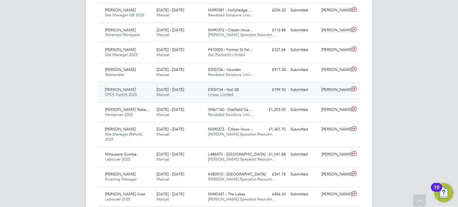
click at [334, 95] on div "Chris Dungworth" at bounding box center [334, 90] width 31 height 10
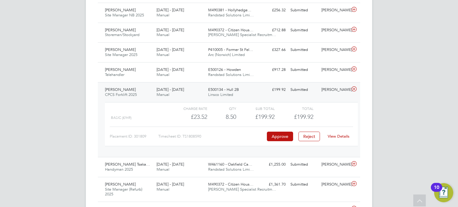
click at [337, 135] on link "View Details" at bounding box center [339, 136] width 22 height 5
click at [315, 88] on div "Submitted" at bounding box center [303, 90] width 31 height 10
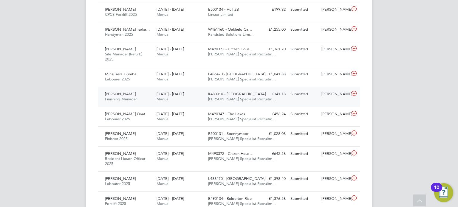
click at [332, 101] on div "Asad Jalal Sindhu Finishing Manager 16 - 22 Aug 2025 16 - 22 Aug 2025 Manual K4…" at bounding box center [229, 97] width 263 height 20
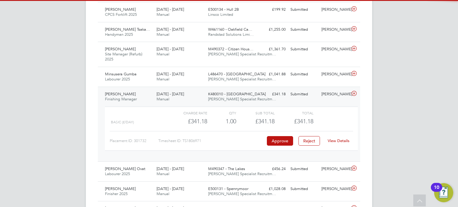
click at [342, 140] on link "View Details" at bounding box center [339, 140] width 22 height 5
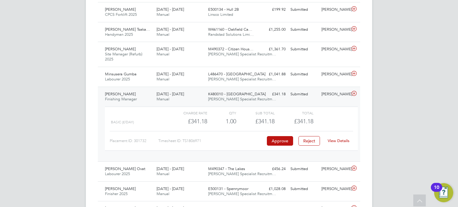
click at [333, 92] on div "Dan Byng" at bounding box center [334, 95] width 31 height 10
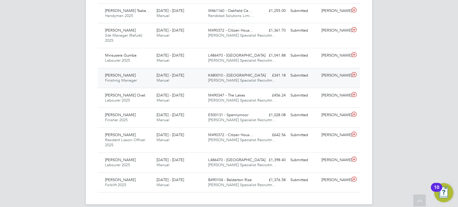
scroll to position [321, 0]
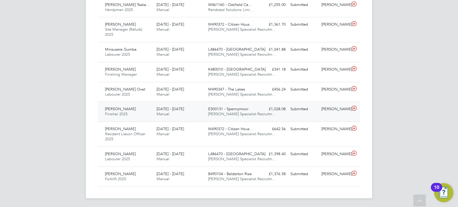
click at [332, 110] on div "Chris Alexander" at bounding box center [334, 109] width 31 height 10
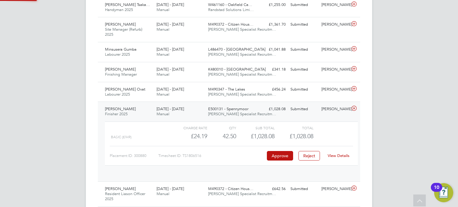
scroll to position [10, 58]
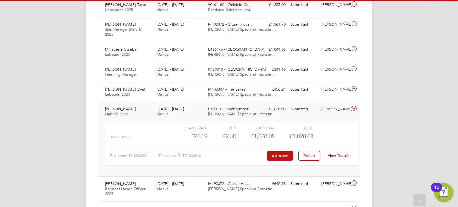
click at [338, 153] on link "View Details" at bounding box center [339, 155] width 22 height 5
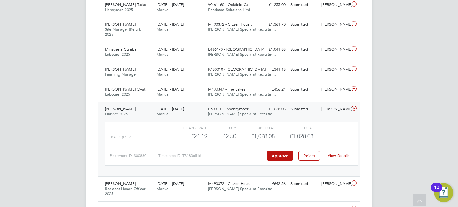
click at [332, 114] on div "Chris Alexander" at bounding box center [334, 109] width 31 height 10
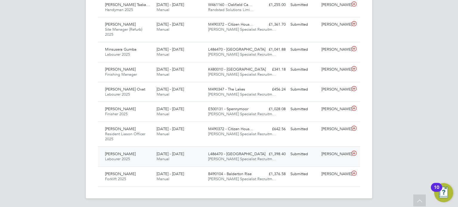
scroll to position [0, 0]
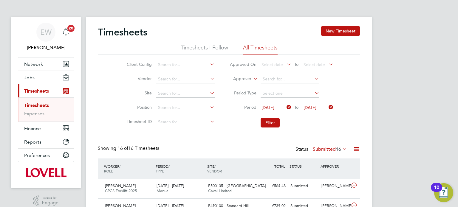
click at [188, 87] on li "Site" at bounding box center [170, 94] width 105 height 14
click at [177, 78] on input at bounding box center [185, 79] width 59 height 8
click at [187, 85] on li "Rand stad Solutions Limited" at bounding box center [185, 87] width 59 height 8
type input "Randstad Solutions Limited"
click at [270, 122] on button "Filter" at bounding box center [270, 123] width 19 height 10
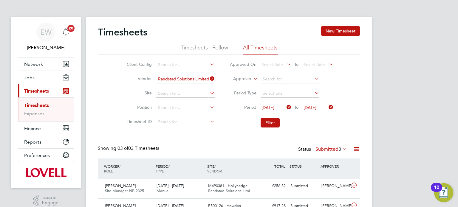
scroll to position [15, 52]
click at [325, 148] on label "Submitted 3" at bounding box center [332, 150] width 32 height 6
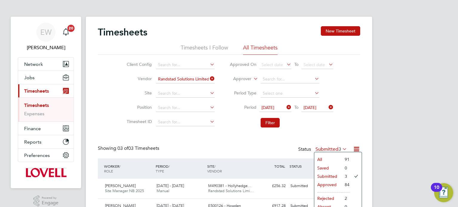
click at [325, 124] on li "Filter" at bounding box center [281, 123] width 119 height 16
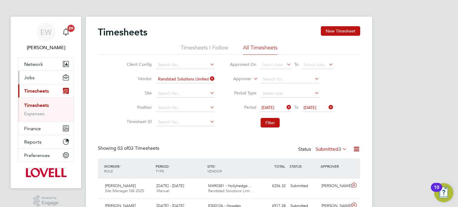
click at [30, 80] on span "Jobs" at bounding box center [29, 78] width 10 height 6
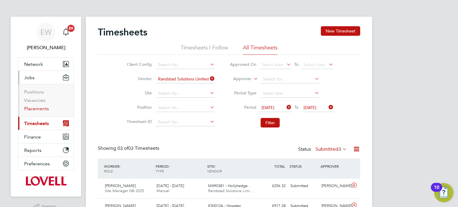
click at [41, 107] on link "Placements" at bounding box center [36, 109] width 25 height 6
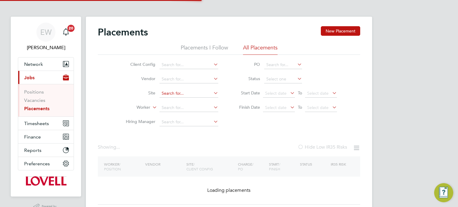
click at [176, 93] on input at bounding box center [189, 94] width 59 height 8
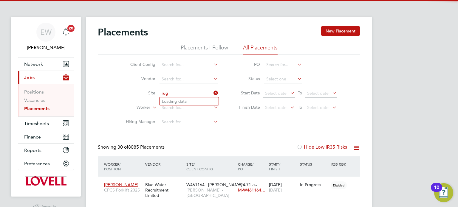
scroll to position [17, 52]
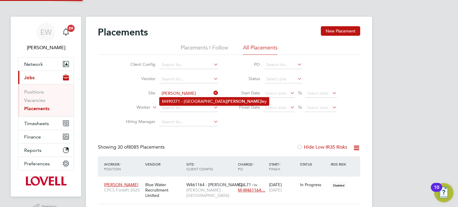
click at [190, 102] on li "M490371 - Church Street Taylors Lane Ruge ley" at bounding box center [215, 102] width 110 height 8
type input "M490371 - Church Street Taylors Lane Rugeley"
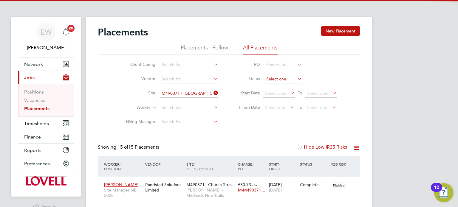
click at [283, 80] on input at bounding box center [283, 79] width 38 height 8
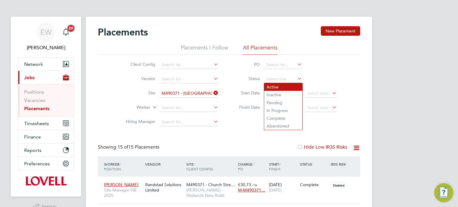
click at [278, 86] on li "Active" at bounding box center [283, 87] width 38 height 8
type input "Active"
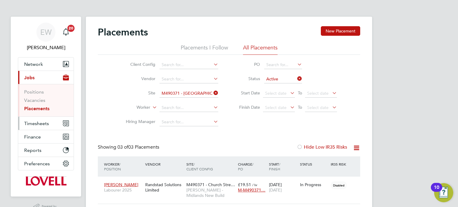
click at [36, 127] on button "Timesheets" at bounding box center [46, 123] width 56 height 13
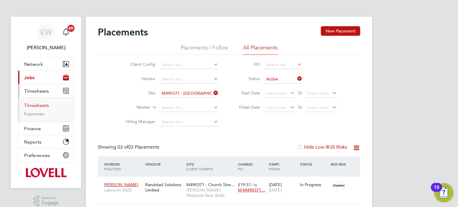
click at [37, 106] on link "Timesheets" at bounding box center [36, 106] width 25 height 6
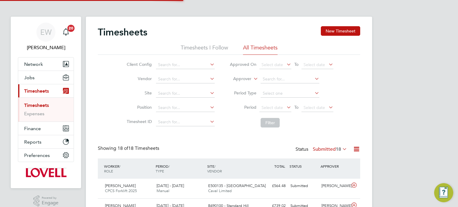
scroll to position [15, 52]
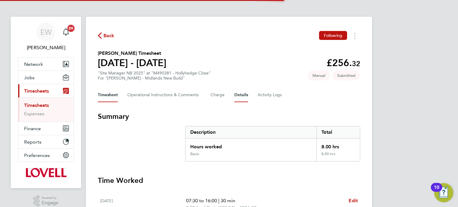
click at [245, 96] on button "Details" at bounding box center [242, 95] width 14 height 14
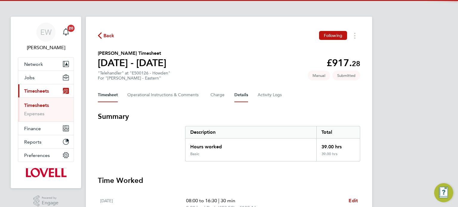
click at [244, 94] on button "Details" at bounding box center [242, 95] width 14 height 14
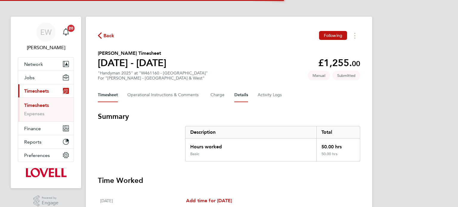
click at [241, 94] on button "Details" at bounding box center [242, 95] width 14 height 14
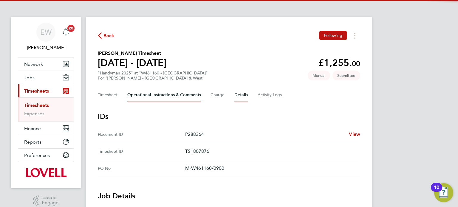
click at [152, 94] on Comments-tab "Operational Instructions & Comments" at bounding box center [164, 95] width 74 height 14
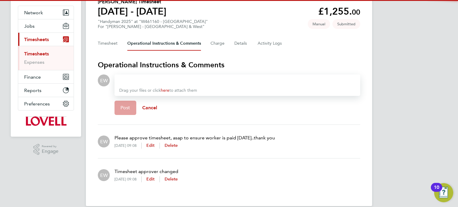
scroll to position [54, 0]
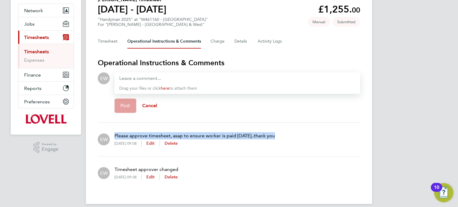
drag, startPoint x: 281, startPoint y: 134, endPoint x: 115, endPoint y: 130, distance: 166.0
click at [115, 130] on div "EW Please approve timesheet, asap to ensure worker is paid [DATE]..thank you [D…" at bounding box center [229, 140] width 263 height 24
copy p "Please approve timesheet, asap to ensure worker is paid [DATE]..thank you"
click at [159, 78] on div at bounding box center [237, 78] width 236 height 7
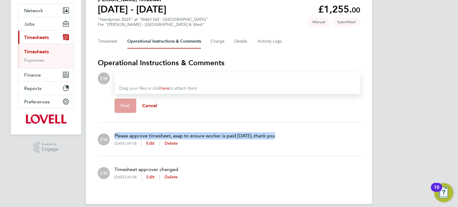
click at [159, 78] on div at bounding box center [237, 78] width 236 height 7
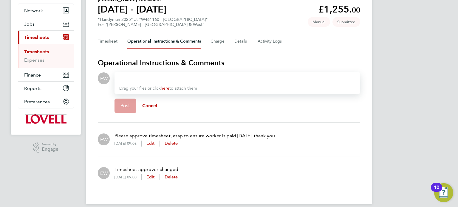
paste div
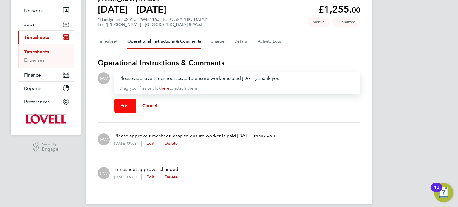
click at [132, 104] on button "Post" at bounding box center [126, 106] width 22 height 14
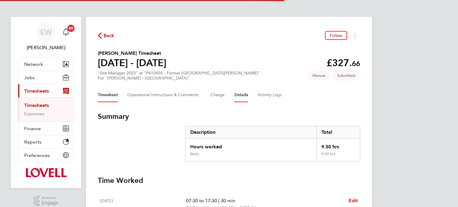
click at [240, 96] on button "Details" at bounding box center [242, 95] width 14 height 14
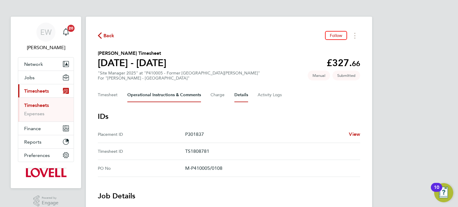
click at [140, 92] on Comments-tab "Operational Instructions & Comments" at bounding box center [164, 95] width 74 height 14
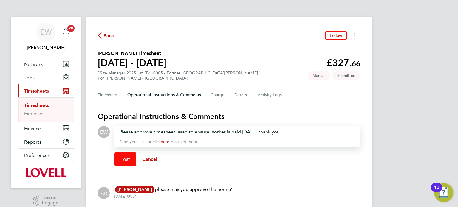
click at [126, 155] on button "Post" at bounding box center [126, 159] width 22 height 14
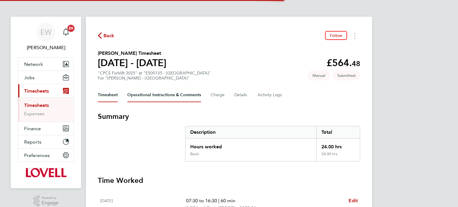
click at [174, 97] on Comments-tab "Operational Instructions & Comments" at bounding box center [164, 95] width 74 height 14
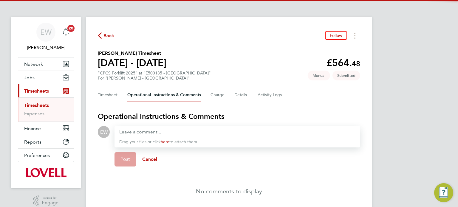
click at [231, 96] on div "Timesheet Operational Instructions & Comments Charge Details Activity Logs" at bounding box center [229, 95] width 263 height 14
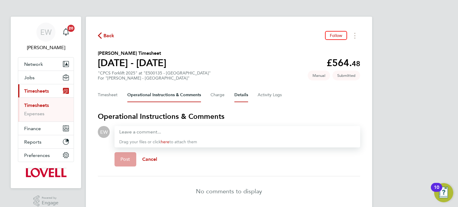
click at [240, 96] on button "Details" at bounding box center [242, 95] width 14 height 14
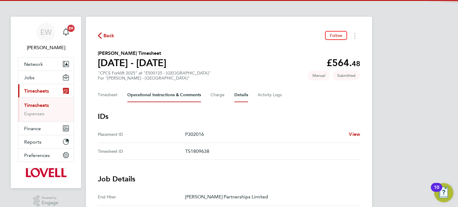
click at [170, 99] on Comments-tab "Operational Instructions & Comments" at bounding box center [164, 95] width 74 height 14
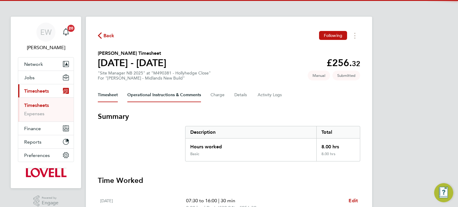
click at [180, 98] on Comments-tab "Operational Instructions & Comments" at bounding box center [164, 95] width 74 height 14
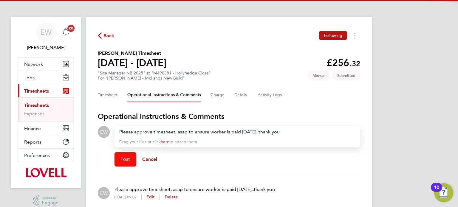
click at [129, 159] on span "Post" at bounding box center [126, 160] width 10 height 6
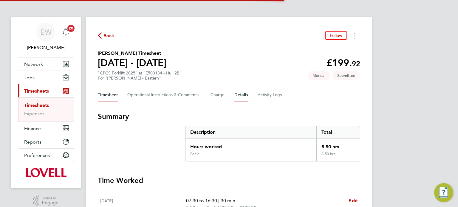
click at [240, 95] on button "Details" at bounding box center [242, 95] width 14 height 14
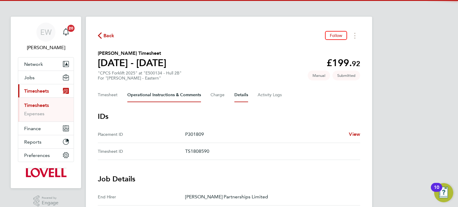
click at [162, 97] on Comments-tab "Operational Instructions & Comments" at bounding box center [164, 95] width 74 height 14
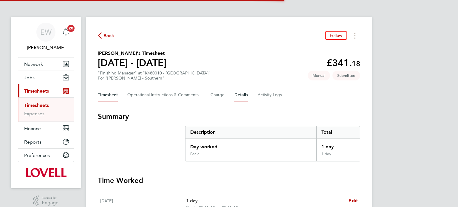
click at [243, 94] on button "Details" at bounding box center [242, 95] width 14 height 14
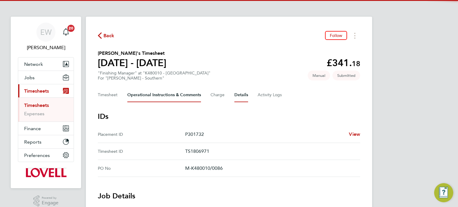
click at [154, 90] on Comments-tab "Operational Instructions & Comments" at bounding box center [164, 95] width 74 height 14
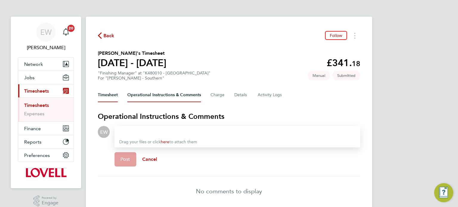
scroll to position [23, 0]
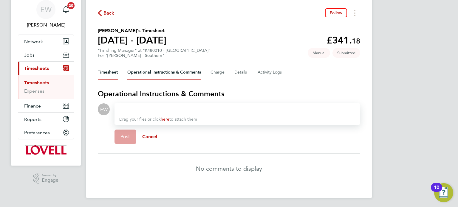
click at [112, 75] on button "Timesheet" at bounding box center [108, 72] width 20 height 14
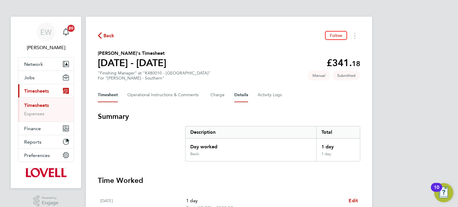
click at [242, 93] on button "Details" at bounding box center [242, 95] width 14 height 14
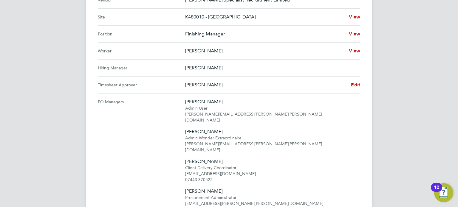
scroll to position [248, 0]
click at [356, 79] on Approver "Timesheet Approver Dan Byng Edit" at bounding box center [229, 85] width 263 height 17
click at [356, 84] on span "Edit" at bounding box center [355, 85] width 9 height 6
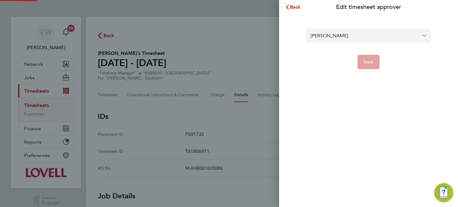
click at [328, 34] on input "Dan Byng" at bounding box center [368, 36] width 125 height 14
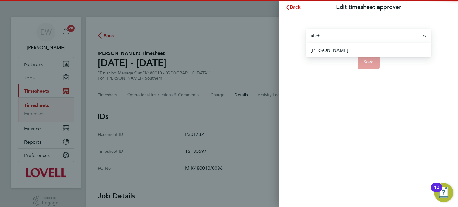
click at [338, 50] on span "Charlie Allchurch" at bounding box center [329, 50] width 37 height 7
type input "Charlie Allchurch"
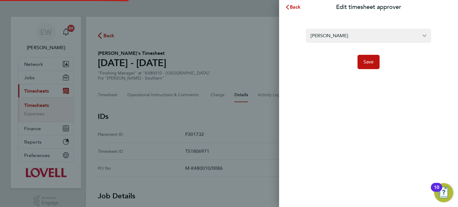
click at [350, 53] on form "Charlie Allchurch Save" at bounding box center [368, 49] width 125 height 41
click at [375, 66] on button "Save" at bounding box center [369, 62] width 22 height 14
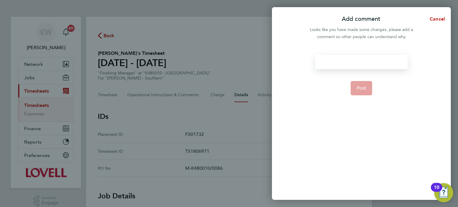
click at [375, 66] on div at bounding box center [361, 62] width 92 height 14
click at [362, 93] on button "Post" at bounding box center [362, 88] width 22 height 14
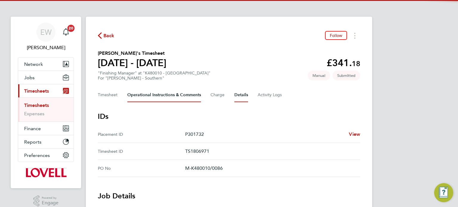
click at [170, 95] on Comments-tab "Operational Instructions & Comments" at bounding box center [164, 95] width 74 height 14
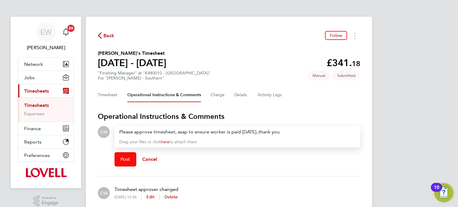
click at [127, 157] on span "Post" at bounding box center [126, 160] width 10 height 6
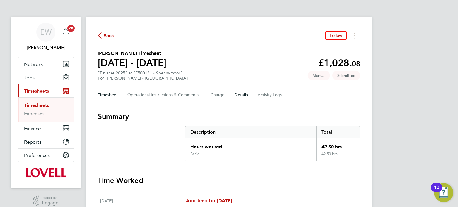
click at [247, 96] on button "Details" at bounding box center [242, 95] width 14 height 14
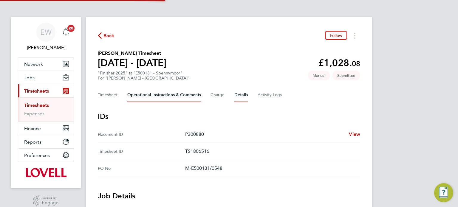
click at [158, 93] on Comments-tab "Operational Instructions & Comments" at bounding box center [164, 95] width 74 height 14
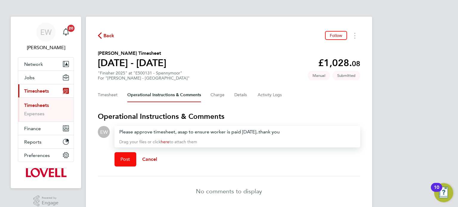
click at [122, 155] on button "Post" at bounding box center [126, 159] width 22 height 14
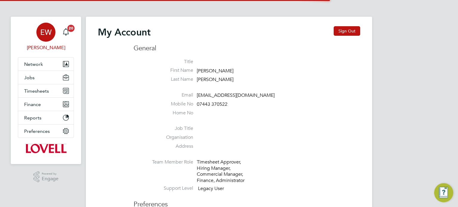
type input "[EMAIL_ADDRESS][DOMAIN_NAME]"
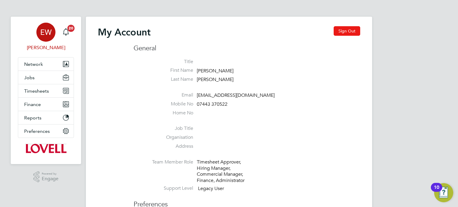
click at [356, 30] on button "Sign Out" at bounding box center [347, 31] width 27 height 10
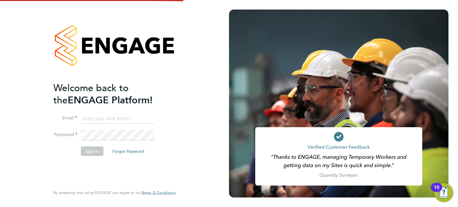
type input "[EMAIL_ADDRESS][DOMAIN_NAME]"
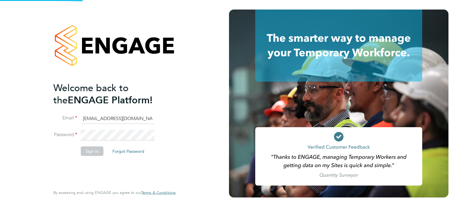
click at [122, 112] on ng-template "Welcome back to the ENGAGE Platform! Email [EMAIL_ADDRESS][DOMAIN_NAME] Passwor…" at bounding box center [111, 122] width 116 height 81
click at [124, 116] on input "[EMAIL_ADDRESS][DOMAIN_NAME]" at bounding box center [118, 118] width 74 height 11
click at [118, 116] on input "[EMAIL_ADDRESS][DOMAIN_NAME]" at bounding box center [118, 118] width 74 height 11
type input "[EMAIL_ADDRESS][PERSON_NAME][DOMAIN_NAME]"
click at [93, 148] on button "Sign In" at bounding box center [92, 152] width 23 height 10
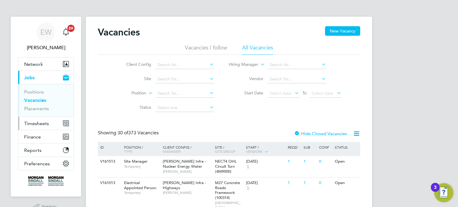
click at [30, 125] on span "Timesheets" at bounding box center [36, 124] width 25 height 6
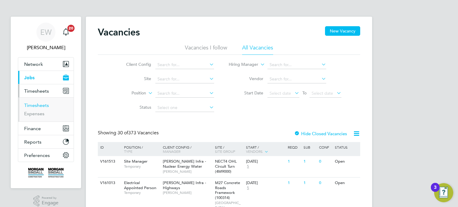
click at [44, 105] on link "Timesheets" at bounding box center [36, 106] width 25 height 6
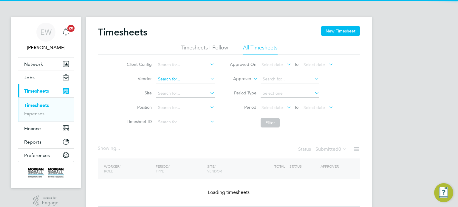
click at [190, 75] on input at bounding box center [185, 79] width 59 height 8
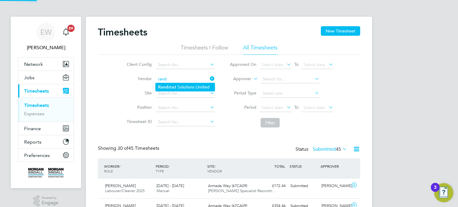
click at [195, 86] on li "Rand stad Solutions Limited" at bounding box center [185, 87] width 59 height 8
type input "Randstad Solutions Limited"
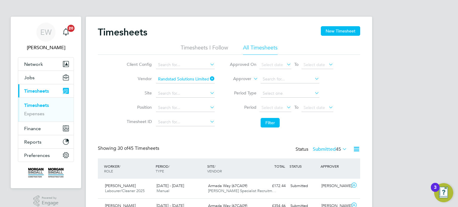
click at [284, 113] on li "Period Select date To Select date" at bounding box center [281, 108] width 119 height 14
click at [277, 109] on span "Select date" at bounding box center [272, 107] width 21 height 5
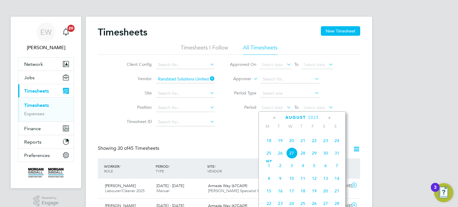
click at [326, 134] on span "16" at bounding box center [325, 128] width 11 height 11
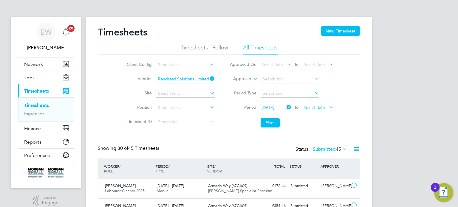
click at [314, 106] on span "Select date" at bounding box center [314, 107] width 21 height 5
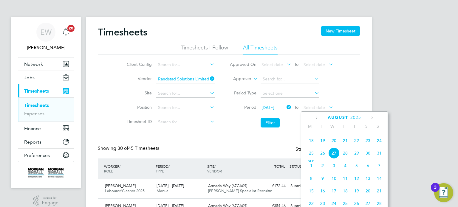
click at [355, 147] on span "22" at bounding box center [356, 140] width 11 height 11
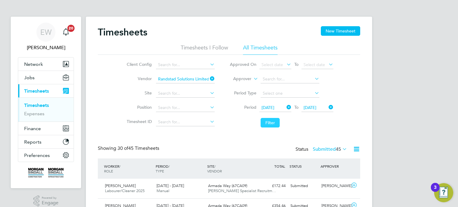
click at [266, 122] on button "Filter" at bounding box center [270, 123] width 19 height 10
click at [328, 151] on label "Submitted 13" at bounding box center [330, 150] width 34 height 6
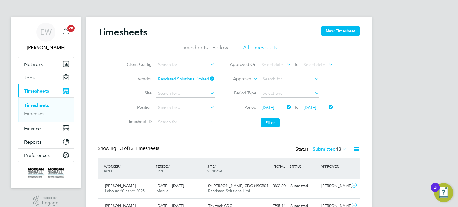
click at [209, 79] on icon at bounding box center [209, 79] width 0 height 8
click at [203, 79] on input at bounding box center [185, 79] width 59 height 8
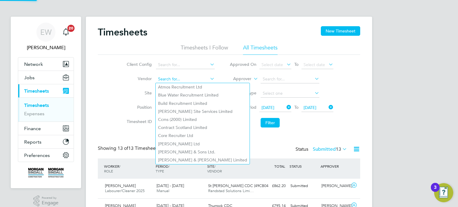
type input "a"
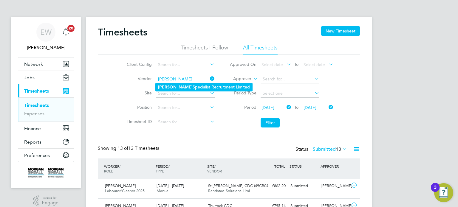
click at [211, 87] on li "[PERSON_NAME] Specialist Recruitment Limited" at bounding box center [204, 87] width 97 height 8
type input "[PERSON_NAME] Specialist Recruitment Limited"
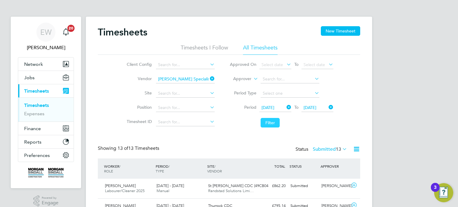
click at [272, 124] on button "Filter" at bounding box center [270, 123] width 19 height 10
click at [332, 150] on label "Submitted 8" at bounding box center [332, 150] width 32 height 6
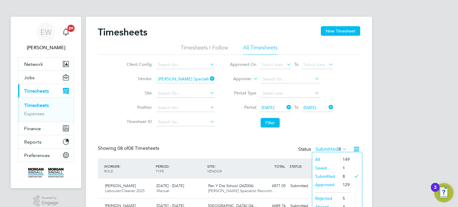
click at [333, 134] on div "Timesheets New Timesheet Timesheets I Follow All Timesheets Client Config Vendo…" at bounding box center [229, 187] width 263 height 322
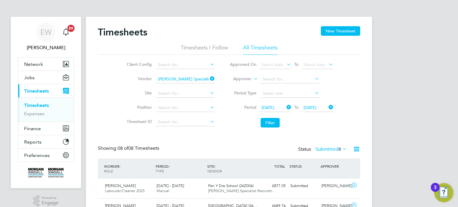
click at [209, 78] on icon at bounding box center [209, 79] width 0 height 8
click at [194, 77] on input at bounding box center [185, 79] width 59 height 8
click at [205, 86] on li "[PERSON_NAME] Solutions Limited" at bounding box center [185, 87] width 59 height 8
type input "Randstad Solutions Limited"
click at [266, 122] on button "Filter" at bounding box center [270, 123] width 19 height 10
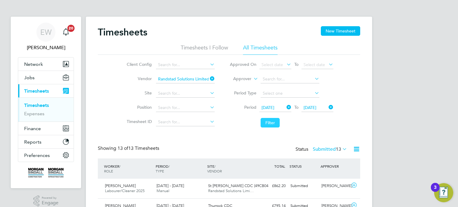
click at [266, 119] on button "Filter" at bounding box center [270, 123] width 19 height 10
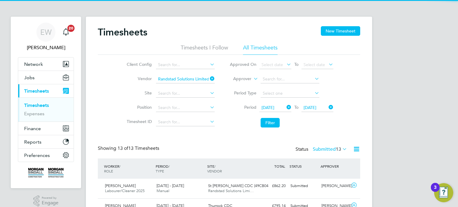
scroll to position [15, 52]
